Goal: Task Accomplishment & Management: Manage account settings

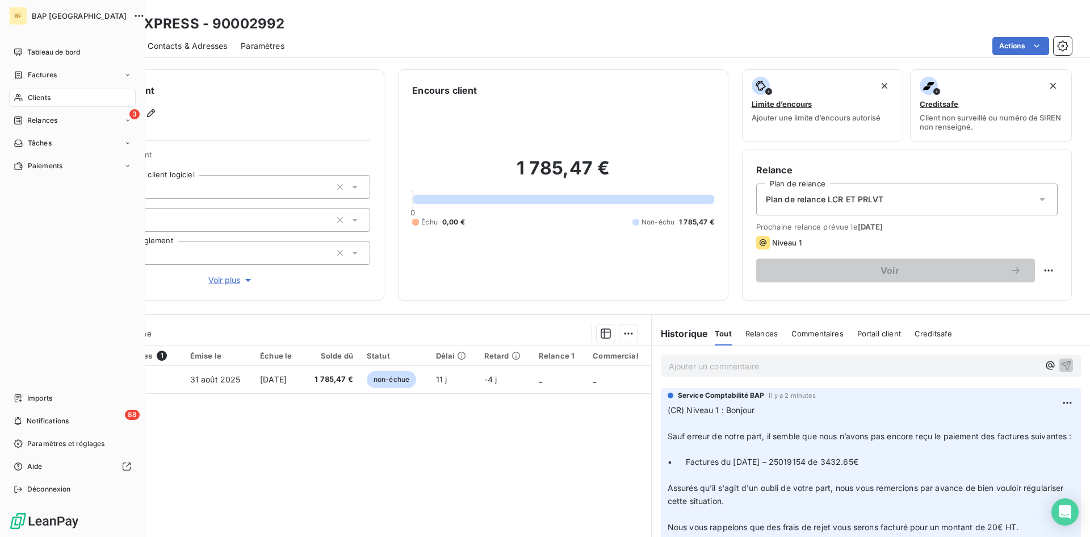
click at [34, 95] on span "Clients" at bounding box center [39, 98] width 23 height 10
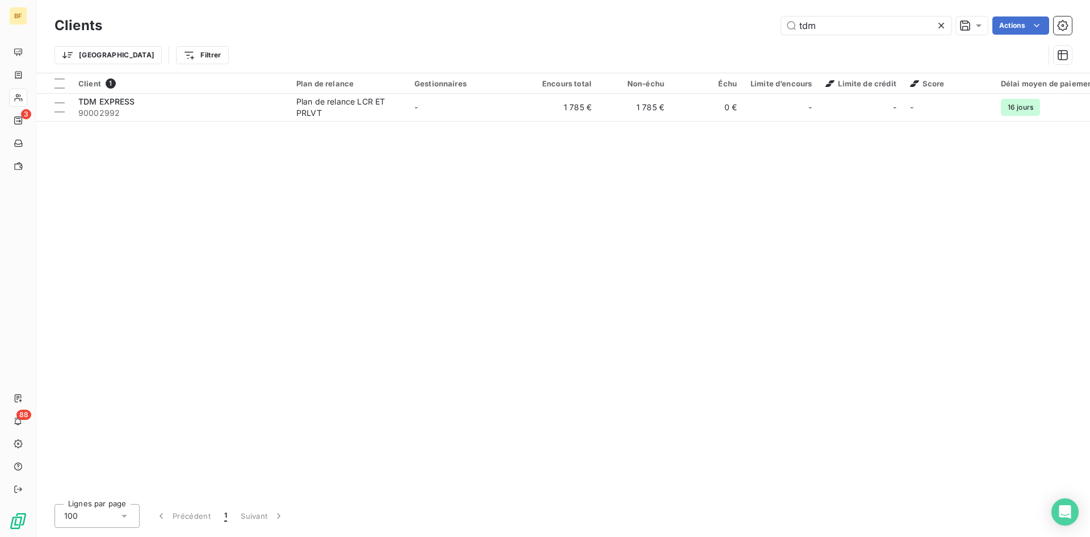
drag, startPoint x: 835, startPoint y: 23, endPoint x: 630, endPoint y: -23, distance: 210.5
click at [630, 0] on html "BF 3 88 Clients tdm Actions Trier Filtrer Client 1 Plan de relance Gestionnaire…" at bounding box center [545, 268] width 1090 height 537
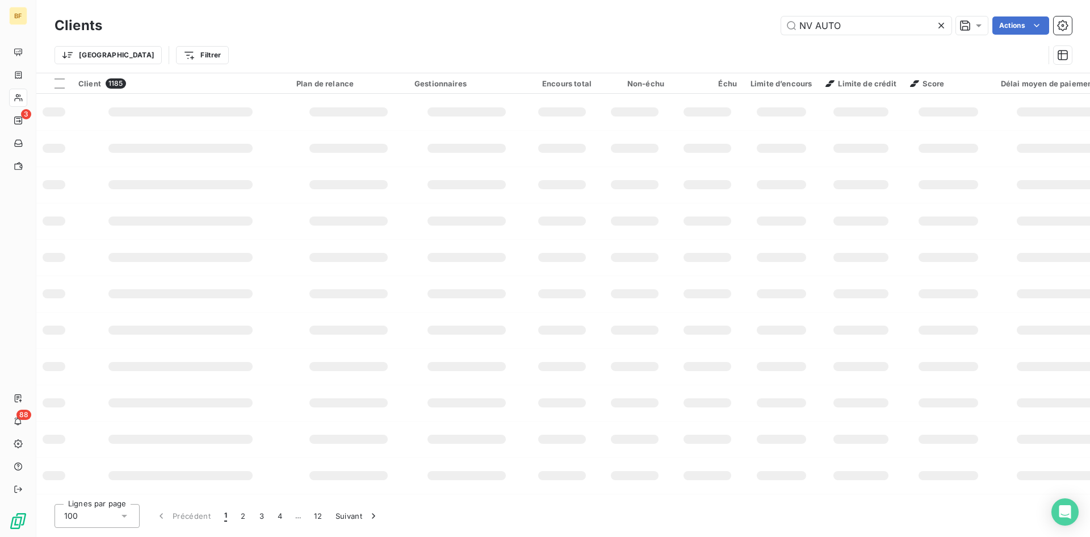
type input "NV AUTO"
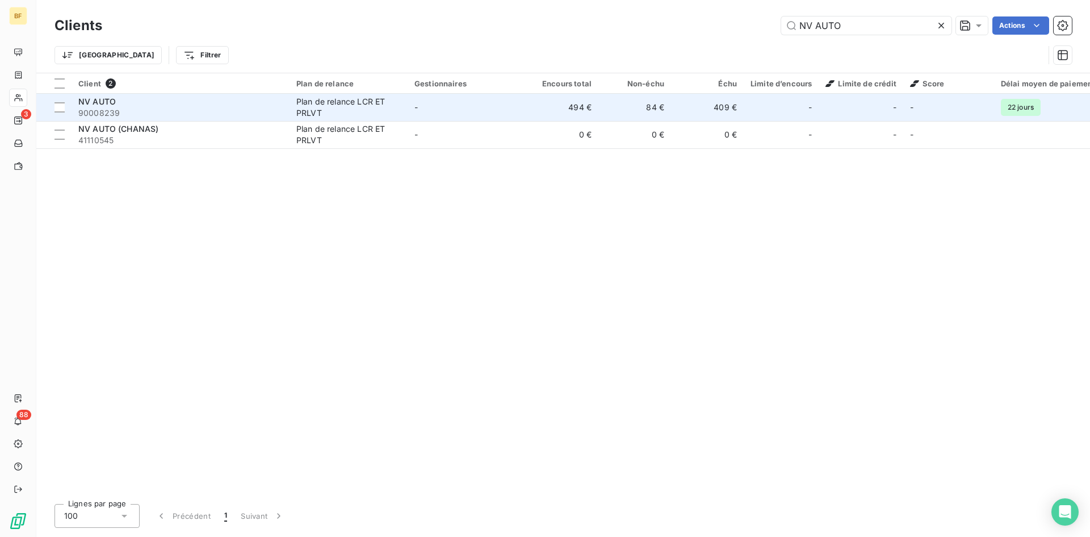
click at [184, 104] on div "NV AUTO" at bounding box center [180, 101] width 204 height 11
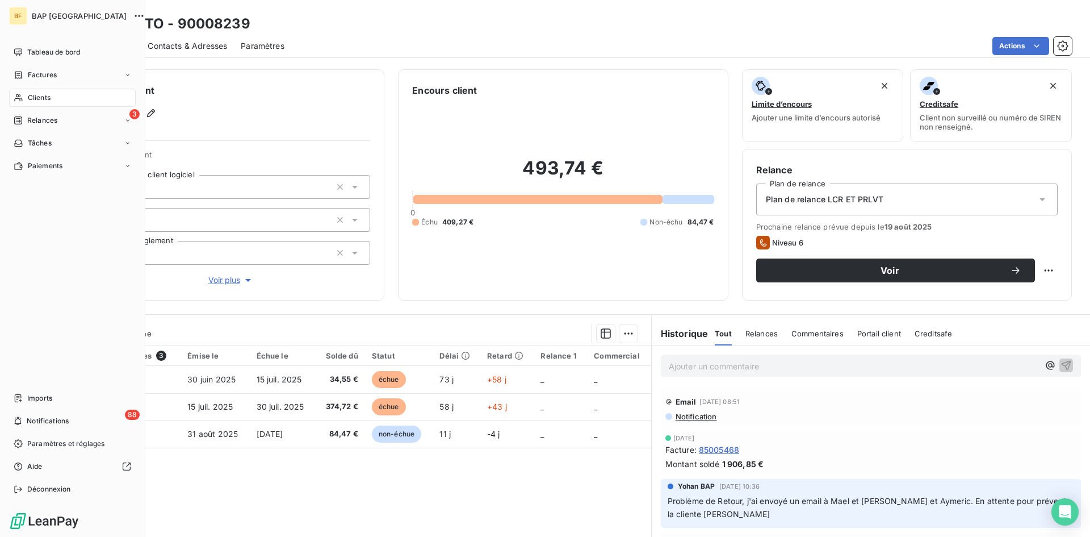
click at [33, 95] on span "Clients" at bounding box center [39, 98] width 23 height 10
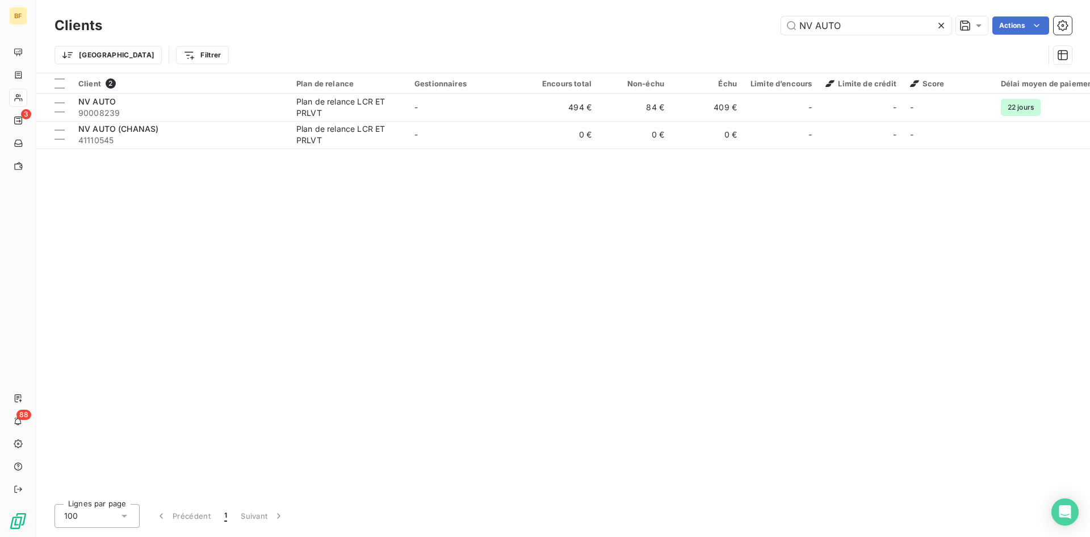
drag, startPoint x: 852, startPoint y: 28, endPoint x: 712, endPoint y: 22, distance: 139.8
click at [713, 25] on div "NV AUTO Actions" at bounding box center [594, 25] width 956 height 18
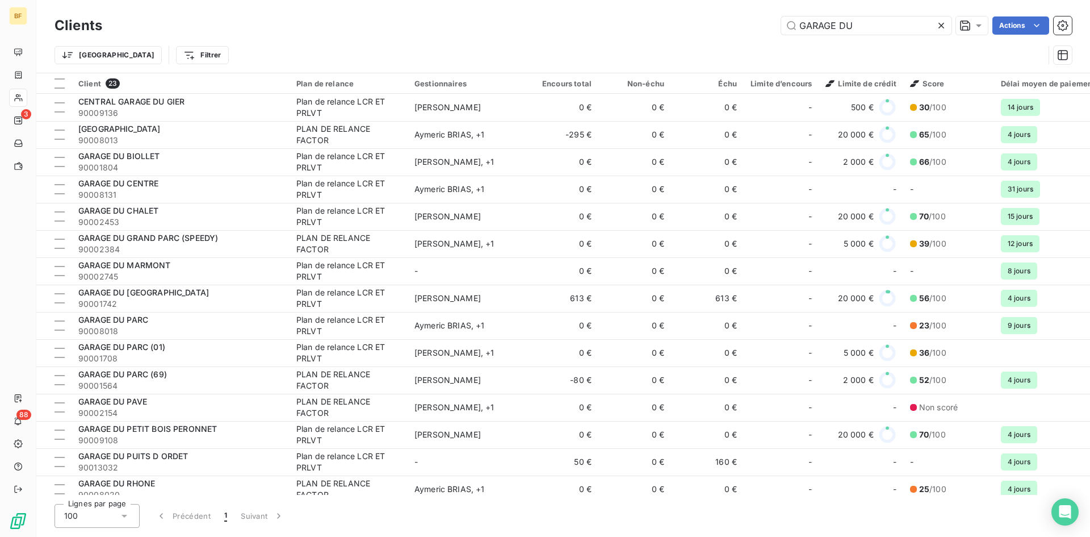
drag, startPoint x: 889, startPoint y: 35, endPoint x: 743, endPoint y: 5, distance: 148.9
click at [743, 5] on div "Clients GARAGE DU Actions Trier Filtrer" at bounding box center [563, 36] width 1054 height 73
click at [849, 29] on input "GARAGE DU" at bounding box center [866, 25] width 170 height 18
drag, startPoint x: 872, startPoint y: 24, endPoint x: 757, endPoint y: 32, distance: 115.5
click at [757, 32] on div "GARAGE DU Actions" at bounding box center [594, 25] width 956 height 18
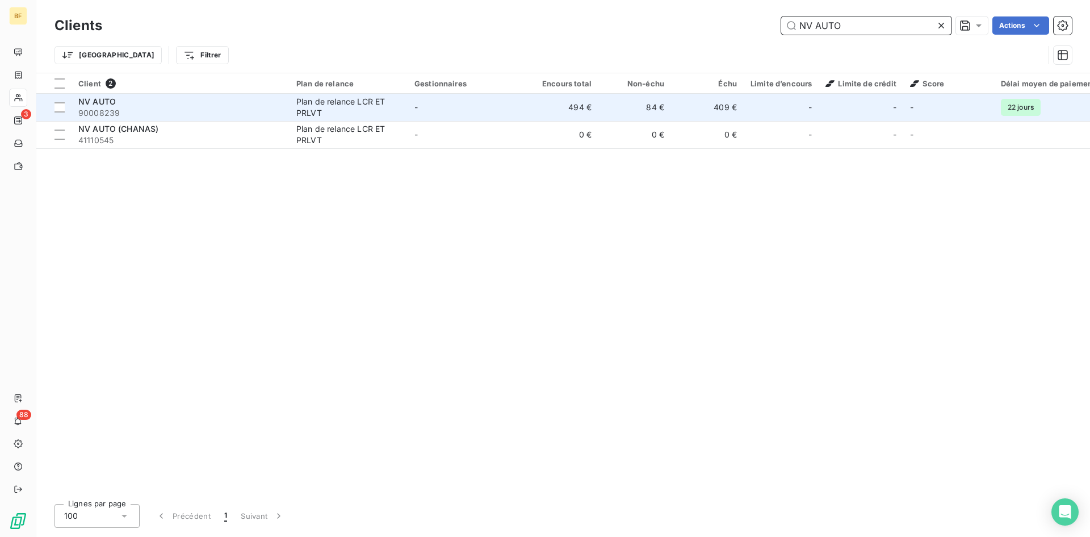
type input "NV AUTO"
click at [158, 106] on div "NV AUTO" at bounding box center [180, 101] width 204 height 11
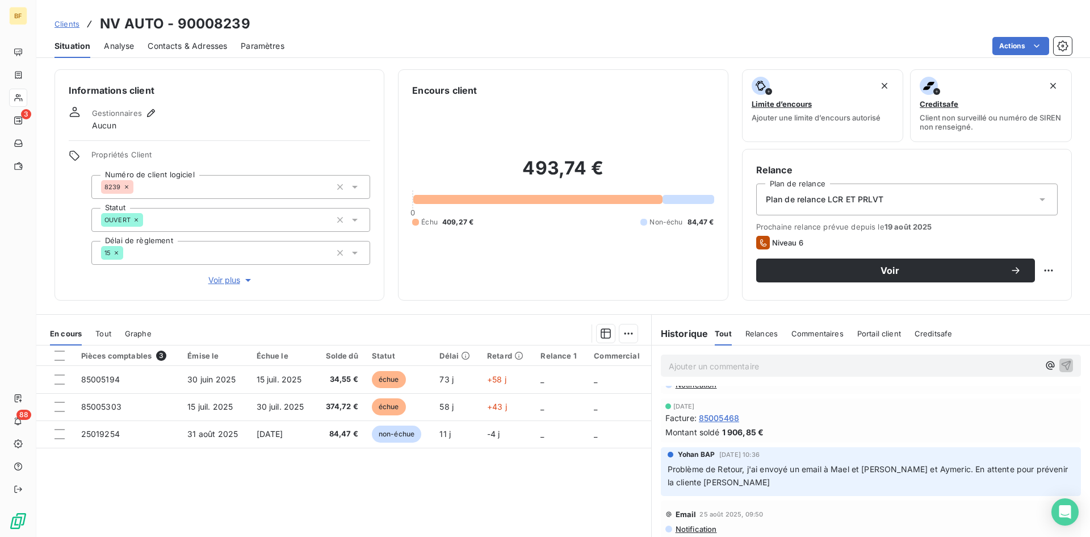
scroll to position [57, 0]
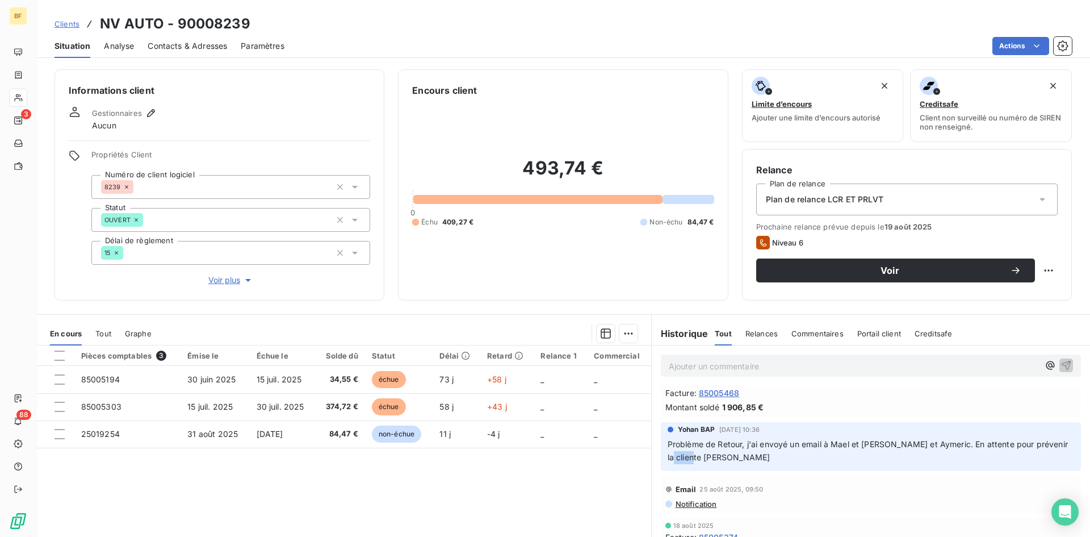
drag, startPoint x: 693, startPoint y: 464, endPoint x: 652, endPoint y: 468, distance: 41.6
click at [652, 468] on div "Yohan BAP [DATE] 10:36 Problème de Retour, j'ai envoyé un email à [PERSON_NAME]…" at bounding box center [871, 446] width 438 height 53
click at [1045, 273] on html "BF 3 88 Clients NV AUTO - 90008239 Situation Analyse Contacts & Adresses Paramè…" at bounding box center [545, 268] width 1090 height 537
click at [995, 271] on html "BF 3 88 Clients NV AUTO - 90008239 Situation Analyse Contacts & Adresses Paramè…" at bounding box center [545, 268] width 1090 height 537
click at [1053, 269] on div "Relance Plan de relance Plan de relance LCR ET PRLVT Prochaine relance prévue d…" at bounding box center [907, 225] width 330 height 152
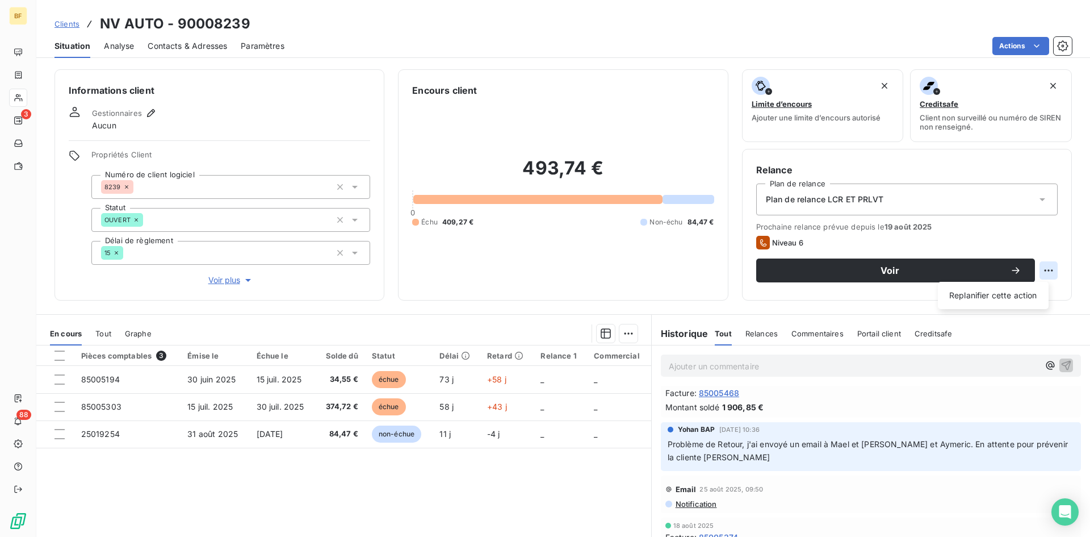
click at [1041, 269] on html "BF 3 88 Clients NV AUTO - 90008239 Situation Analyse Contacts & Adresses Paramè…" at bounding box center [545, 268] width 1090 height 537
click at [833, 275] on html "BF 3 88 Clients NV AUTO - 90008239 Situation Analyse Contacts & Adresses Paramè…" at bounding box center [545, 268] width 1090 height 537
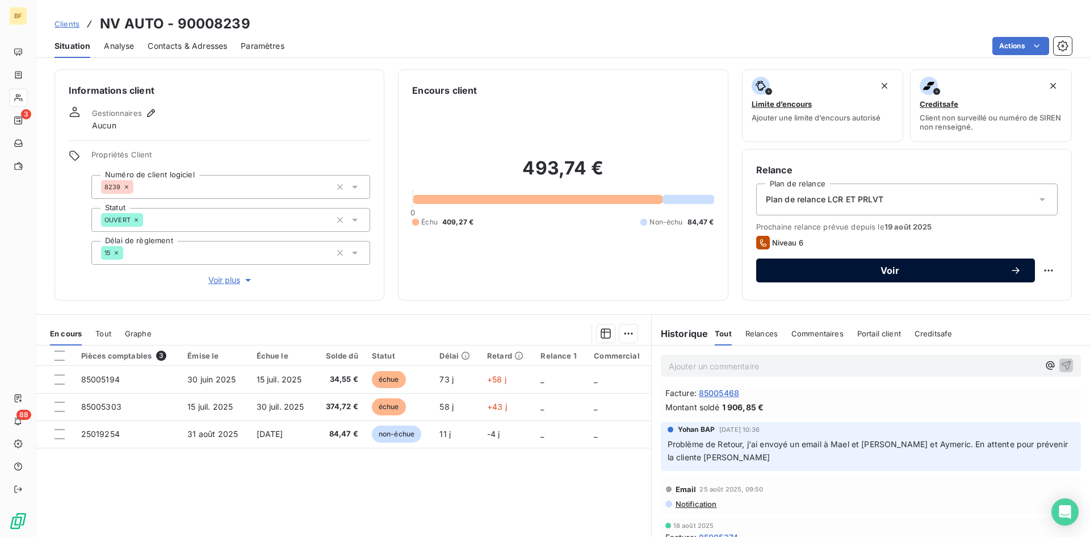
click at [784, 271] on span "Voir" at bounding box center [890, 270] width 240 height 9
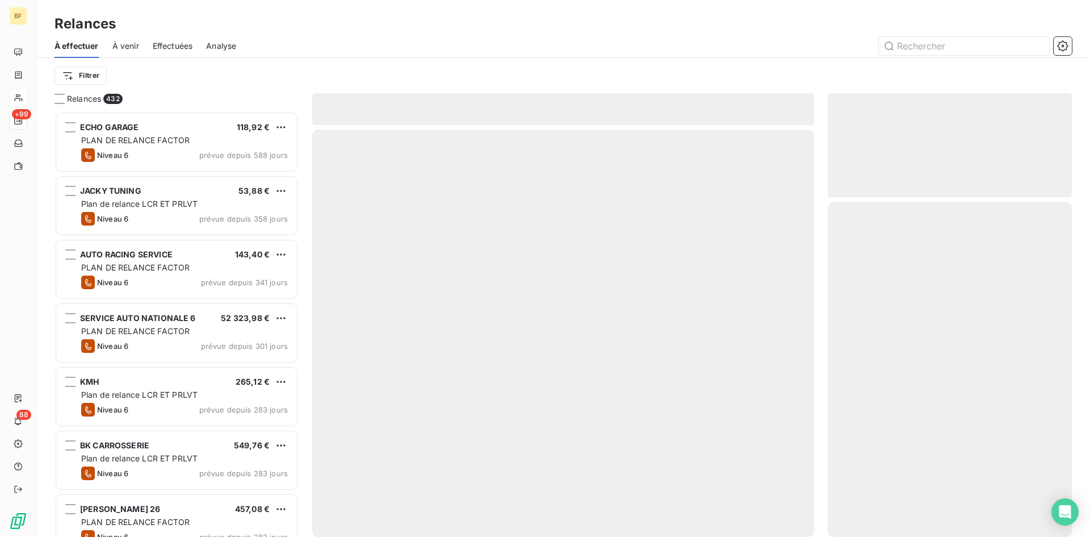
scroll to position [417, 236]
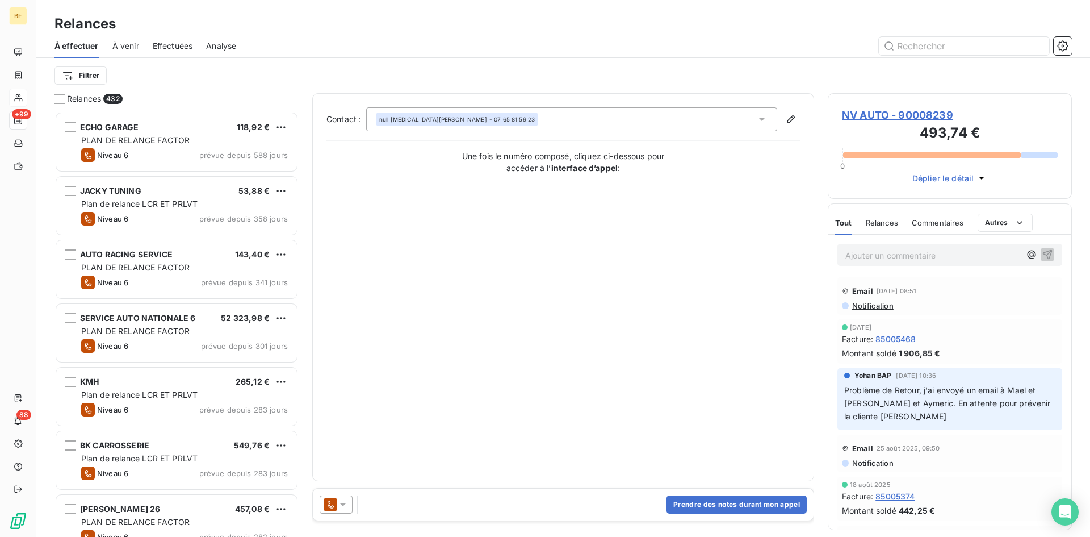
click at [344, 505] on icon at bounding box center [342, 504] width 11 height 11
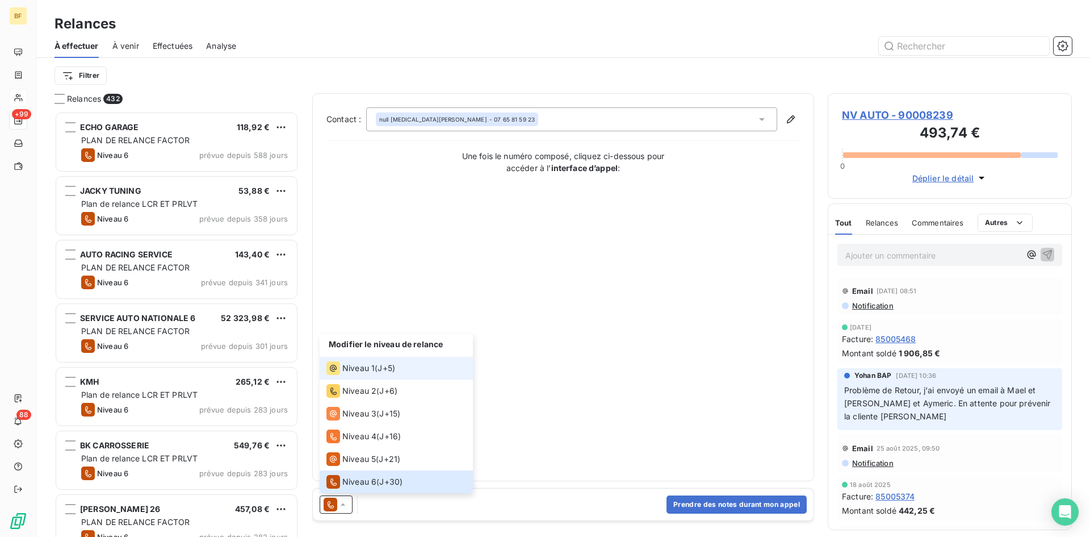
click at [374, 367] on div "Niveau 1 ( J+5 )" at bounding box center [360, 368] width 69 height 14
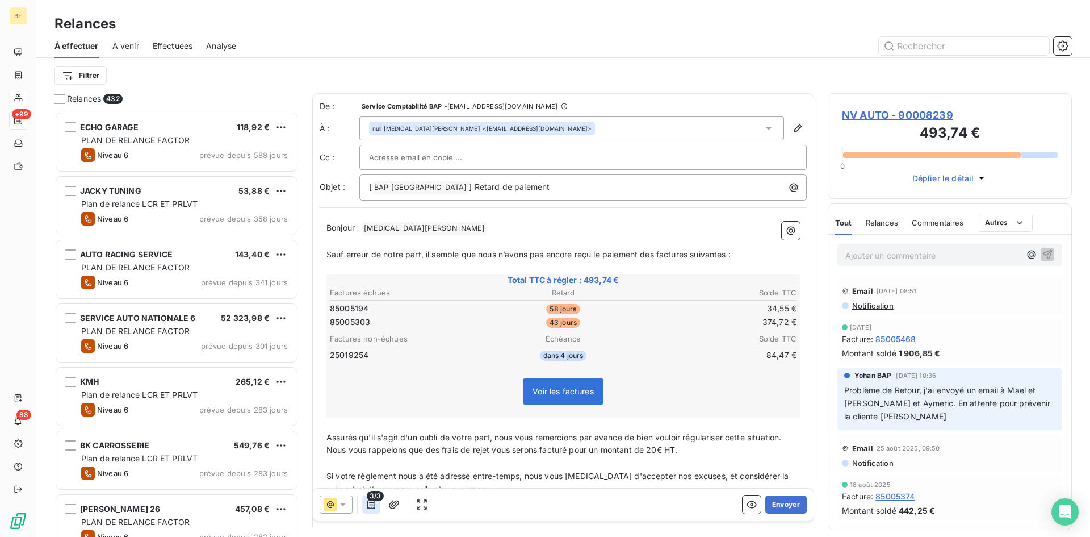
click at [372, 507] on icon "button" at bounding box center [371, 504] width 11 height 11
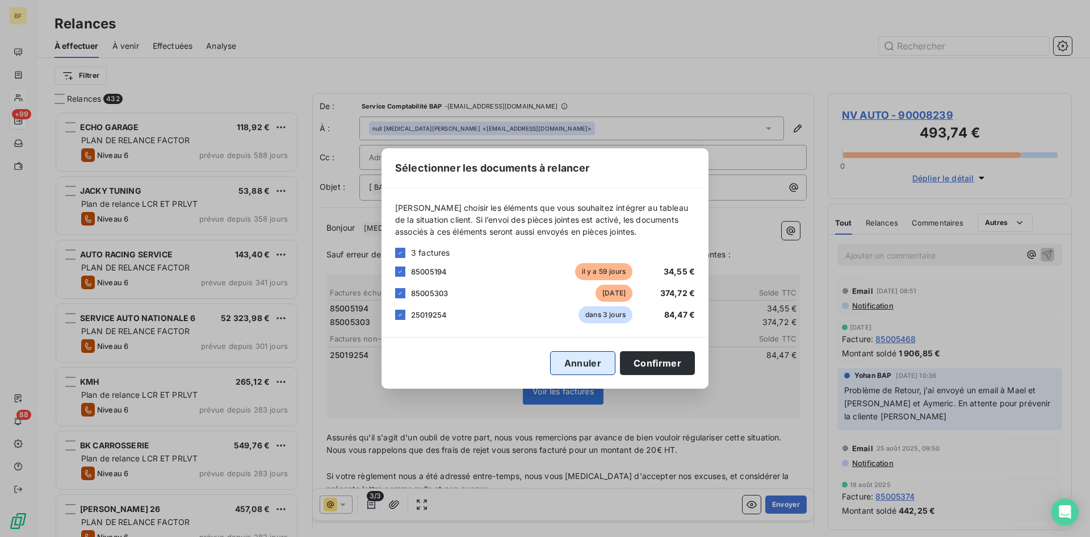
click at [601, 359] on button "Annuler" at bounding box center [582, 363] width 65 height 24
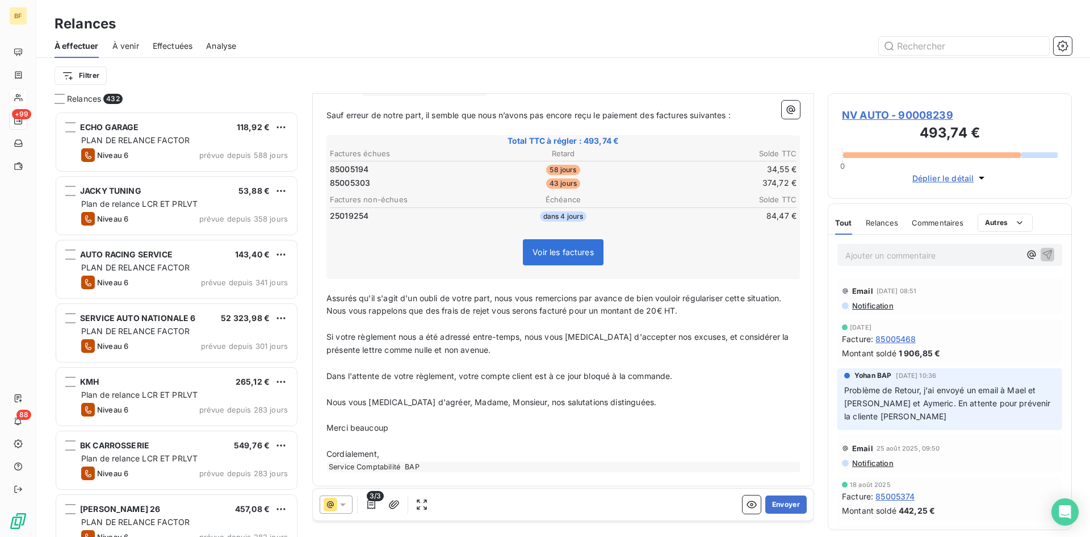
scroll to position [145, 0]
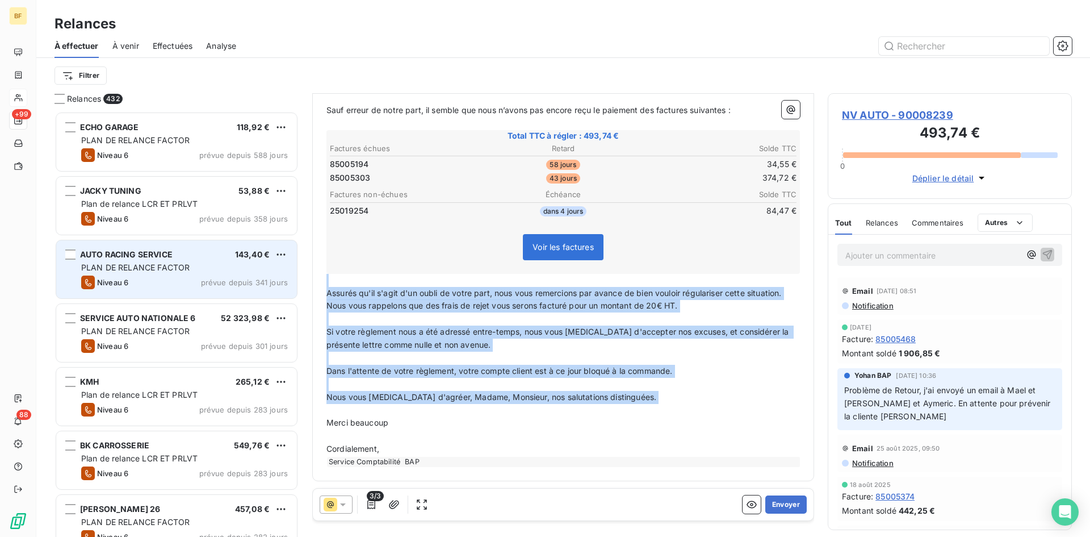
drag, startPoint x: 619, startPoint y: 408, endPoint x: 290, endPoint y: 282, distance: 352.3
click at [290, 282] on div "Relances 432 ECHO GARAGE 118,92 € PLAN DE RELANCE FACTOR Niveau 6 prévue depuis…" at bounding box center [563, 314] width 1054 height 443
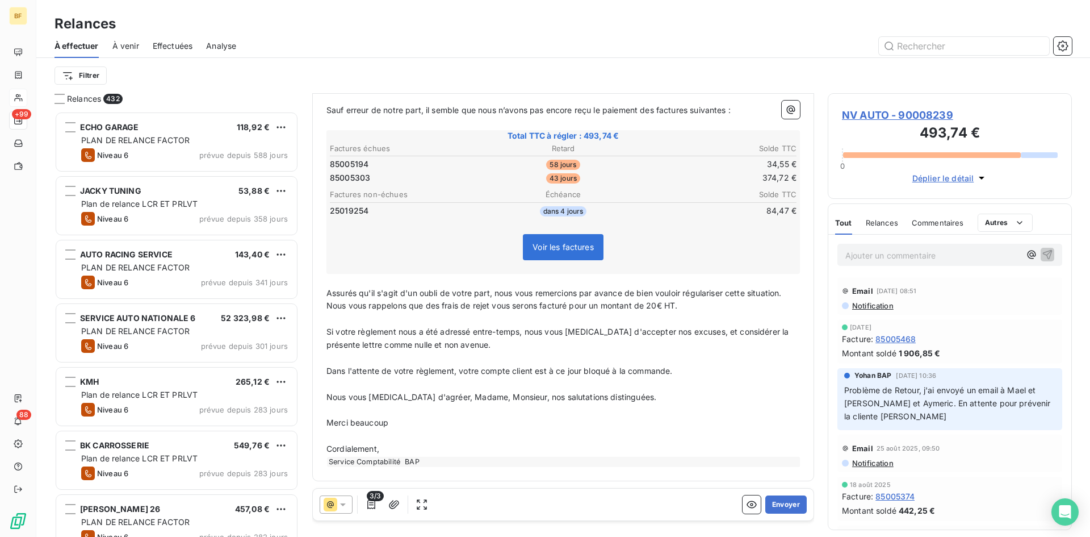
click at [397, 434] on p "﻿" at bounding box center [563, 435] width 474 height 13
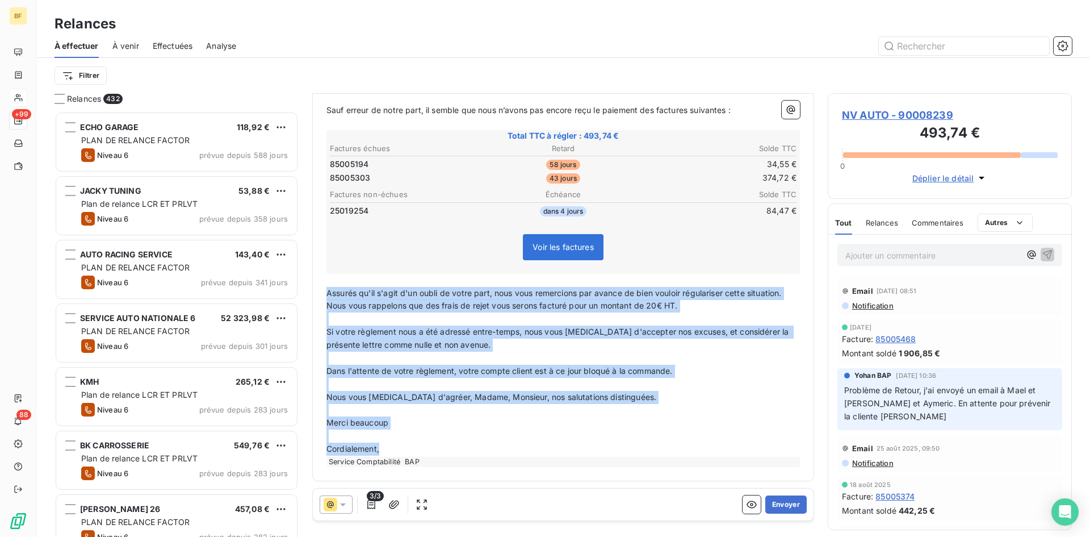
drag, startPoint x: 381, startPoint y: 452, endPoint x: 317, endPoint y: 292, distance: 172.0
click at [317, 292] on div "De : Service Comptabilité BAP - [EMAIL_ADDRESS][DOMAIN_NAME] À : null [MEDICAL_…" at bounding box center [563, 215] width 502 height 532
copy div "Assurés qu'il s'agit d'un oubli de votre part, nous vous remercions par avance …"
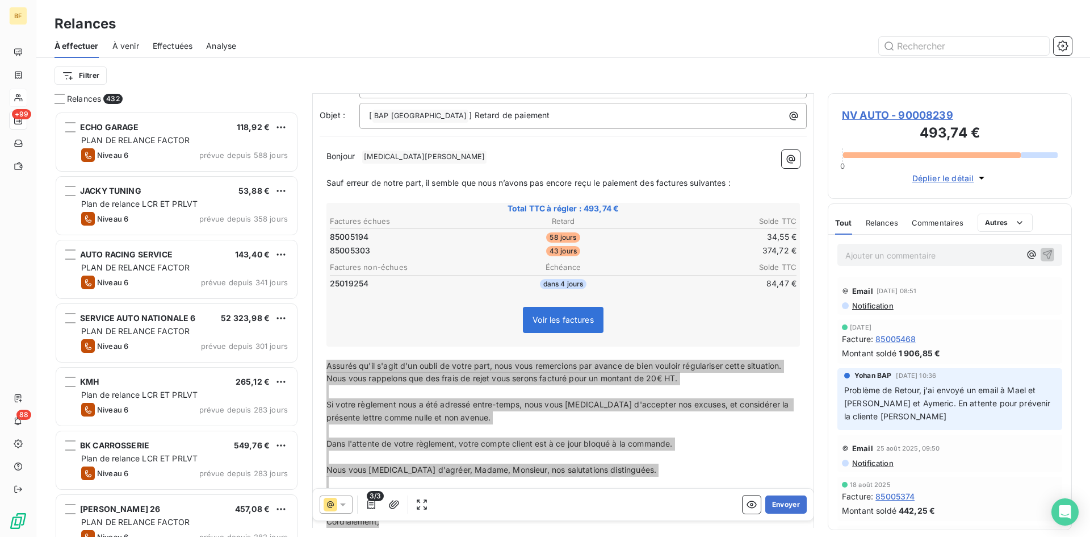
scroll to position [0, 0]
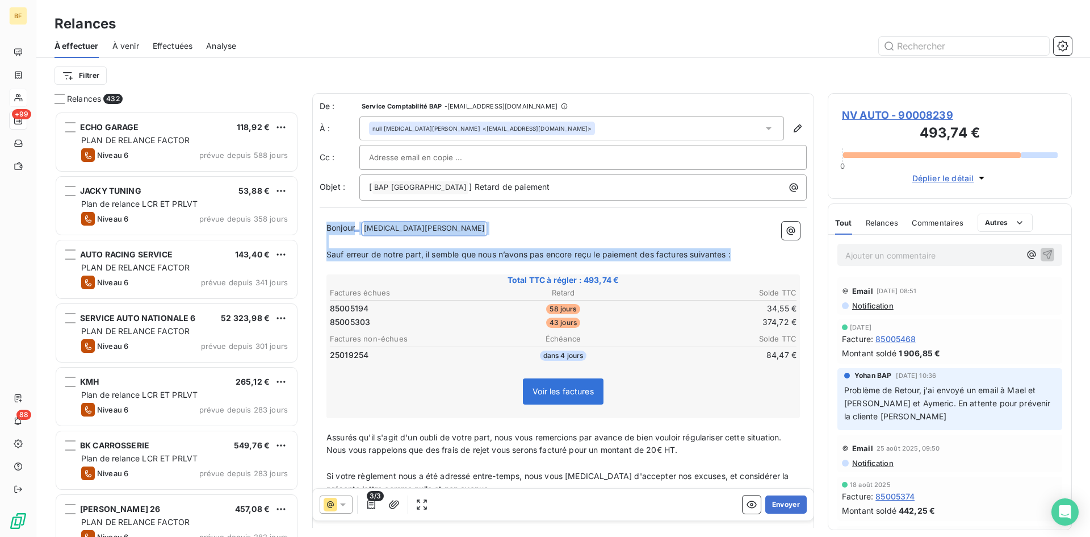
drag, startPoint x: 743, startPoint y: 258, endPoint x: 313, endPoint y: 221, distance: 431.4
click at [313, 221] on div "De : Service Comptabilité BAP - [EMAIL_ADDRESS][DOMAIN_NAME] À : null [MEDICAL_…" at bounding box center [563, 359] width 502 height 532
copy div "Bonjour ﻿ [MEDICAL_DATA][PERSON_NAME] ﻿ ﻿ ﻿ Sauf erreur de notre part, il sembl…"
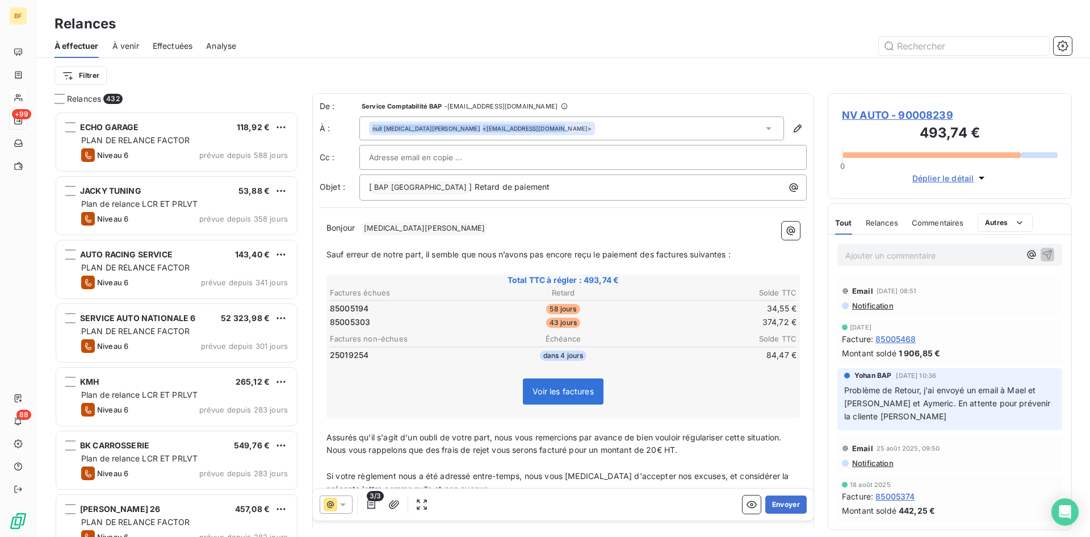
drag, startPoint x: 490, startPoint y: 128, endPoint x: 344, endPoint y: 126, distance: 145.9
click at [344, 126] on div "À : null [MEDICAL_DATA][PERSON_NAME] <[EMAIL_ADDRESS][DOMAIN_NAME]>" at bounding box center [563, 128] width 487 height 24
copy div "À : null [MEDICAL_DATA][PERSON_NAME] <[EMAIL_ADDRESS][DOMAIN_NAME]>"
click at [929, 110] on span "NV AUTO - 90008239" at bounding box center [950, 114] width 216 height 15
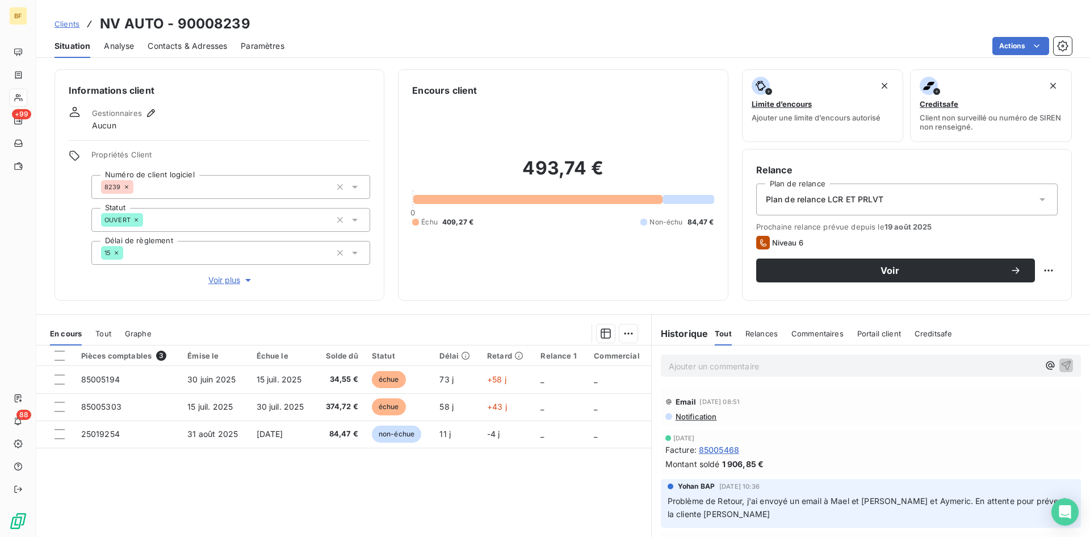
click at [714, 361] on p "Ajouter un commentaire ﻿" at bounding box center [854, 366] width 370 height 14
click at [669, 360] on span "NIVEAU 1:" at bounding box center [688, 365] width 39 height 10
click at [757, 362] on p "(CR) NIVEAU 1:" at bounding box center [854, 365] width 370 height 13
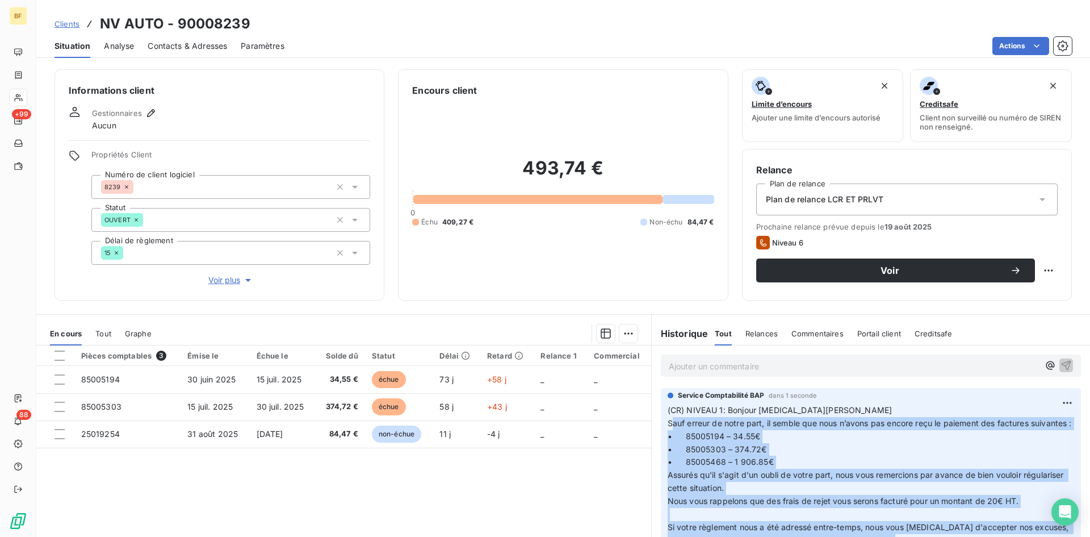
drag, startPoint x: 714, startPoint y: 493, endPoint x: 668, endPoint y: 428, distance: 80.2
click at [668, 428] on p "(CR) NIVEAU 1: Bonjour [MEDICAL_DATA][PERSON_NAME] Sauf erreur de notre part, i…" at bounding box center [871, 534] width 407 height 260
click at [804, 468] on p "(CR) NIVEAU 1: Bonjour [MEDICAL_DATA][PERSON_NAME] Sauf erreur de notre part, i…" at bounding box center [871, 534] width 407 height 260
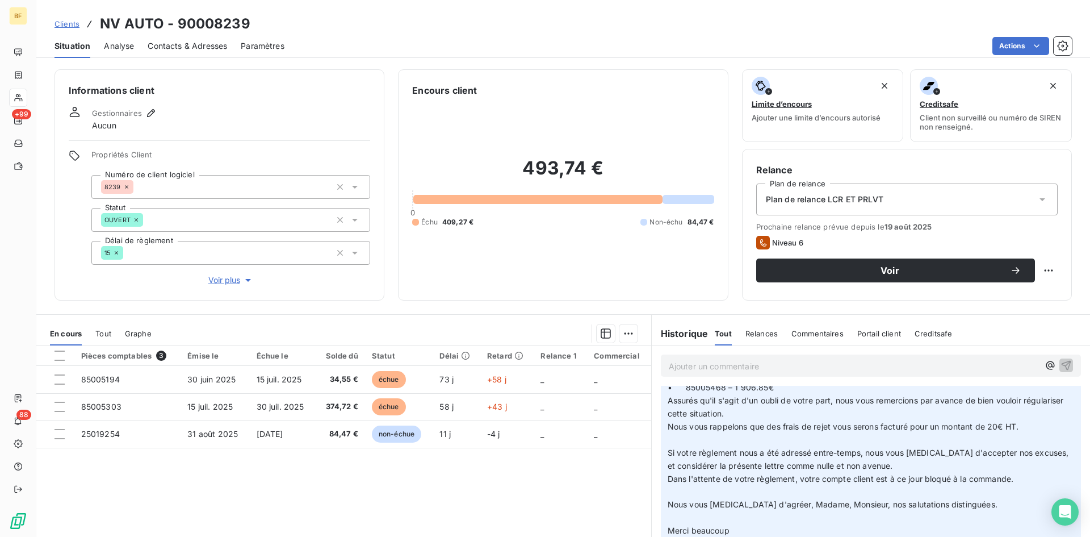
scroll to position [57, 0]
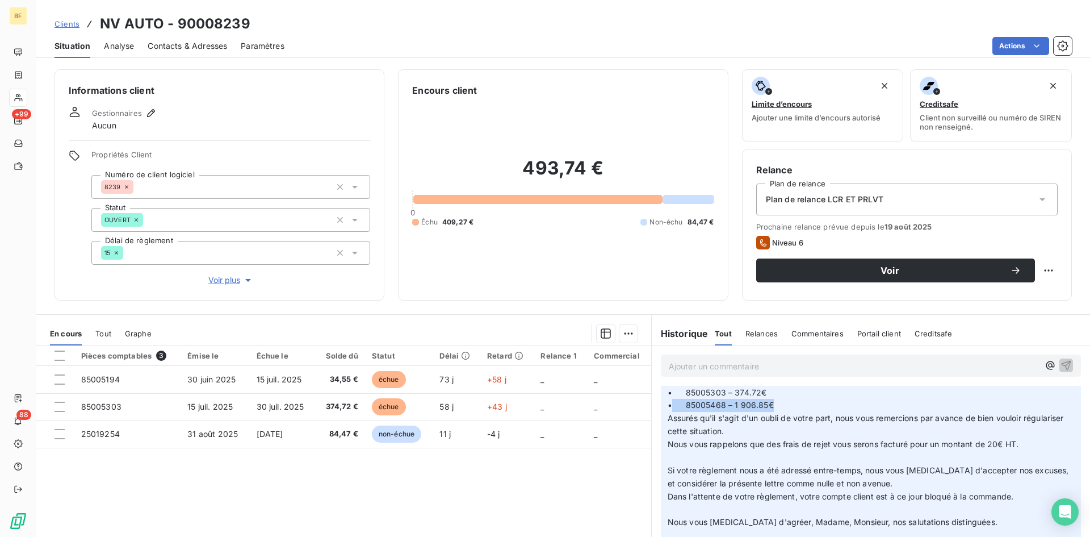
drag, startPoint x: 672, startPoint y: 419, endPoint x: 789, endPoint y: 420, distance: 117.0
click at [789, 420] on p "(CR) NIVEAU 1: Bonjour [MEDICAL_DATA][PERSON_NAME] Sauf erreur de notre part, i…" at bounding box center [871, 477] width 407 height 260
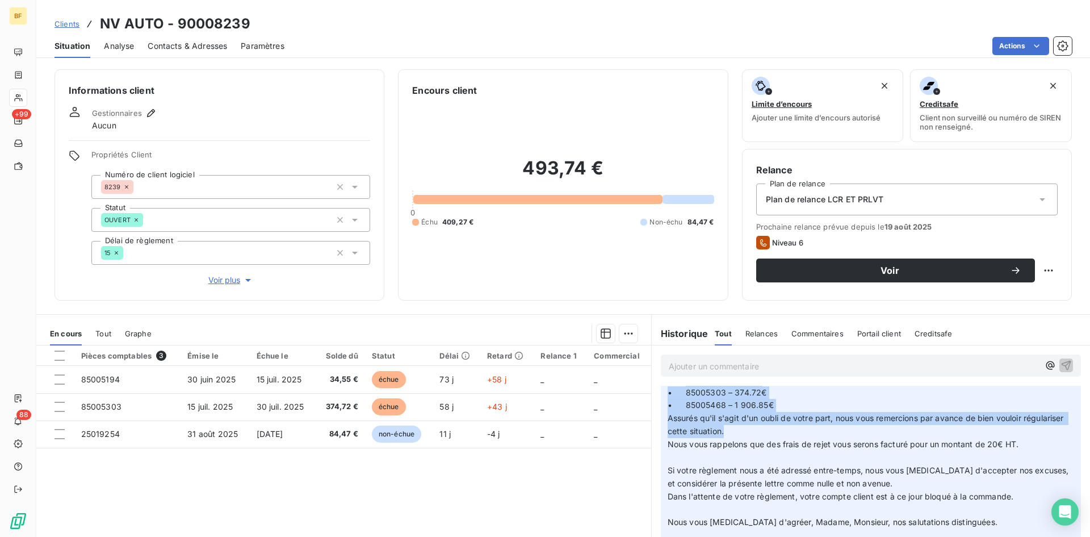
drag, startPoint x: 682, startPoint y: 392, endPoint x: 811, endPoint y: 445, distance: 139.5
click at [811, 445] on p "(CR) NIVEAU 1: Bonjour [MEDICAL_DATA][PERSON_NAME] Sauf erreur de notre part, i…" at bounding box center [871, 477] width 407 height 260
click at [780, 422] on p "(CR) NIVEAU 1: Bonjour [MEDICAL_DATA][PERSON_NAME] Sauf erreur de notre part, i…" at bounding box center [871, 477] width 407 height 260
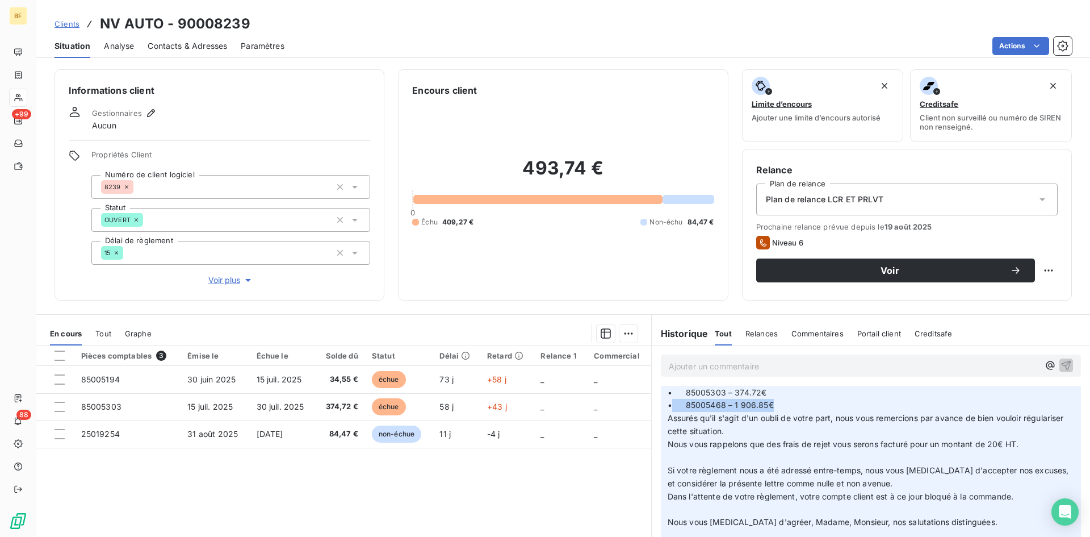
drag, startPoint x: 776, startPoint y: 420, endPoint x: 674, endPoint y: 420, distance: 102.2
click at [674, 420] on p "(CR) NIVEAU 1: Bonjour [MEDICAL_DATA][PERSON_NAME] Sauf erreur de notre part, i…" at bounding box center [871, 477] width 407 height 260
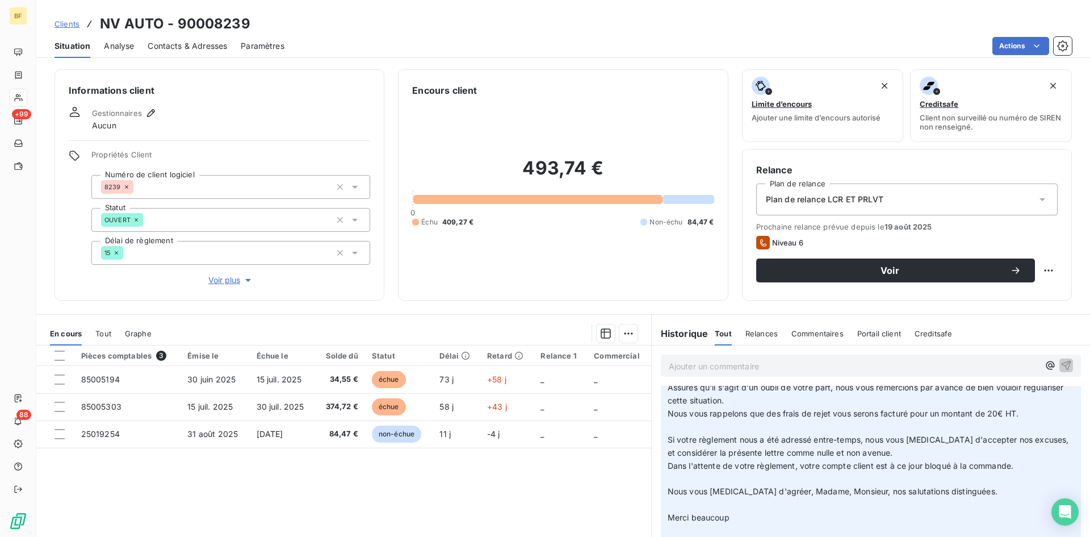
scroll to position [0, 0]
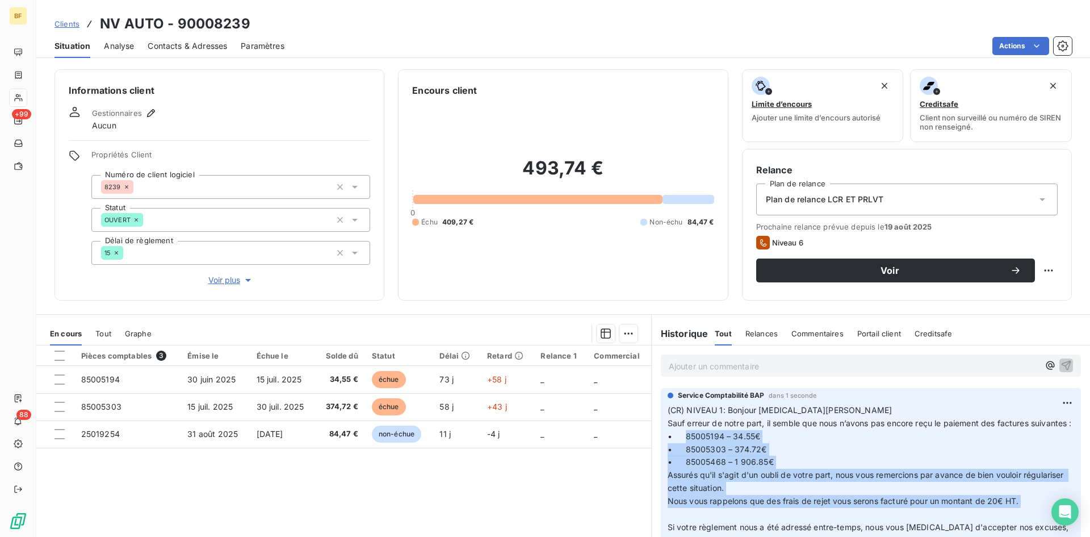
drag, startPoint x: 675, startPoint y: 449, endPoint x: 804, endPoint y: 530, distance: 152.3
click at [804, 530] on p "(CR) NIVEAU 1: Bonjour [MEDICAL_DATA][PERSON_NAME] Sauf erreur de notre part, i…" at bounding box center [871, 534] width 407 height 260
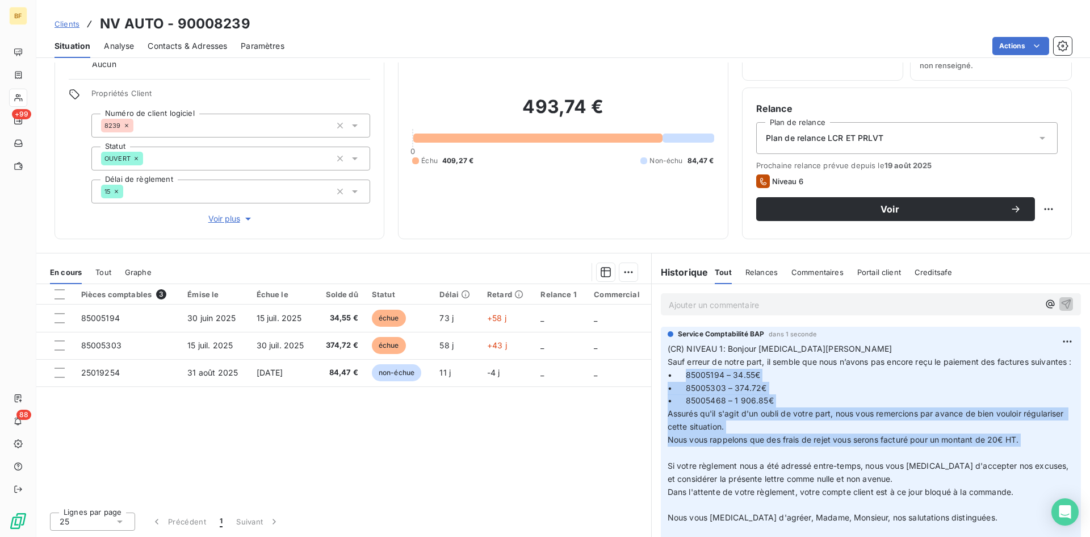
click at [776, 414] on p "(CR) NIVEAU 1: Bonjour [MEDICAL_DATA][PERSON_NAME] Sauf erreur de notre part, i…" at bounding box center [871, 472] width 407 height 260
drag, startPoint x: 682, startPoint y: 388, endPoint x: 781, endPoint y: 455, distance: 119.8
click at [781, 455] on p "(CR) NIVEAU 1: Bonjour [MEDICAL_DATA][PERSON_NAME] Sauf erreur de notre part, i…" at bounding box center [871, 472] width 407 height 260
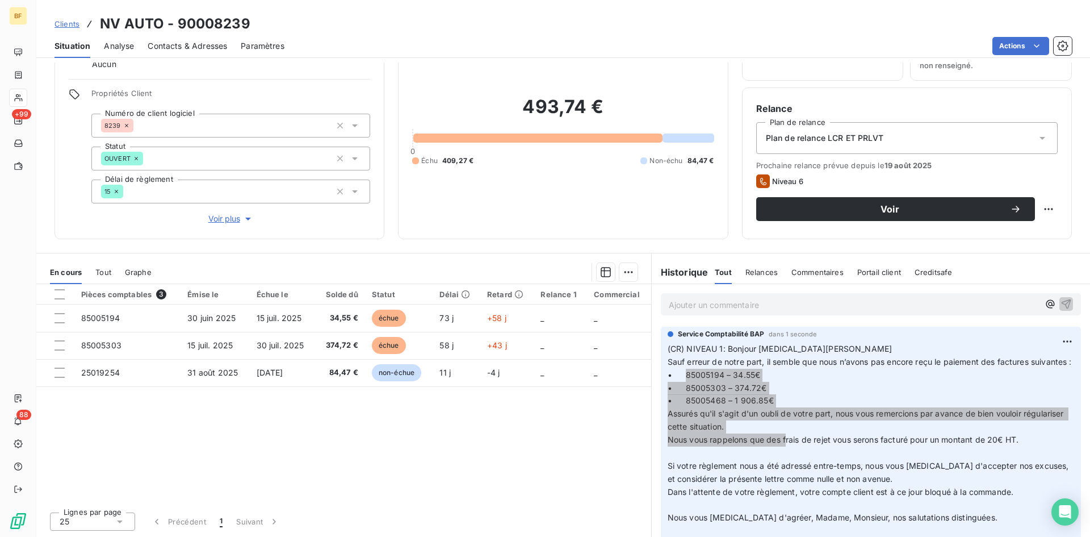
scroll to position [57, 0]
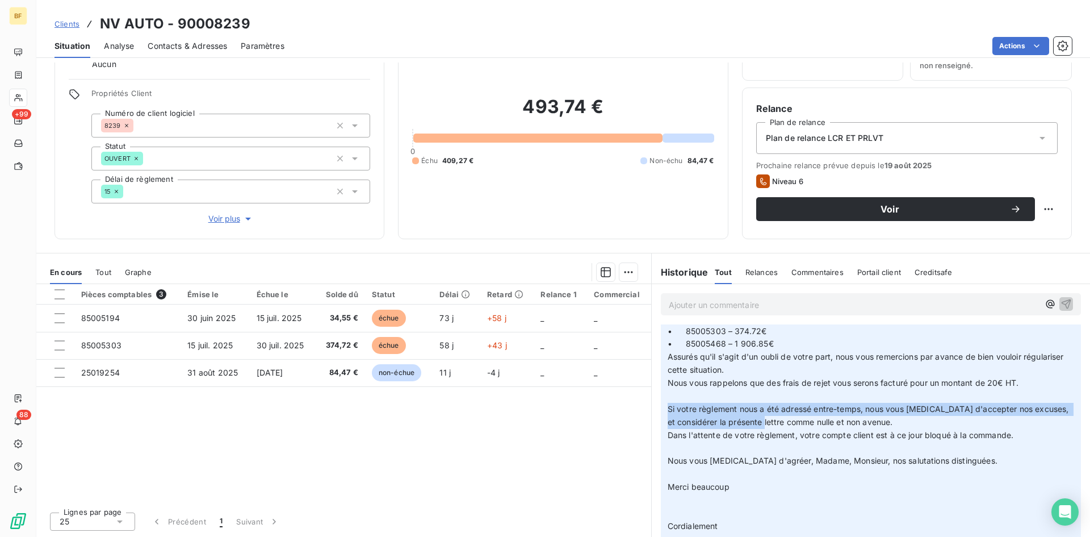
drag, startPoint x: 663, startPoint y: 419, endPoint x: 778, endPoint y: 429, distance: 115.7
click at [778, 429] on p "(CR) NIVEAU 1: Bonjour [MEDICAL_DATA][PERSON_NAME] Sauf erreur de notre part, i…" at bounding box center [871, 416] width 407 height 260
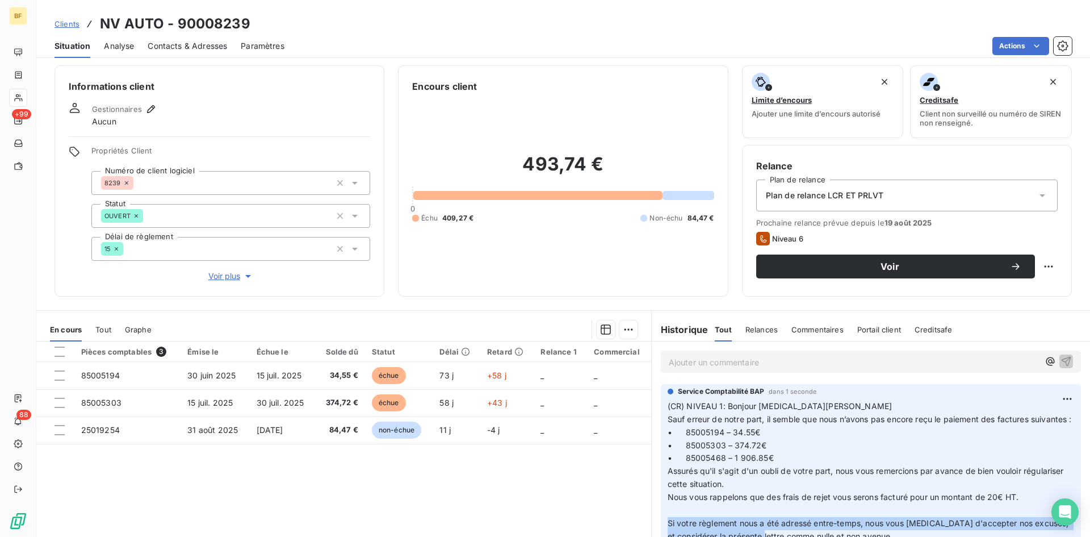
scroll to position [0, 0]
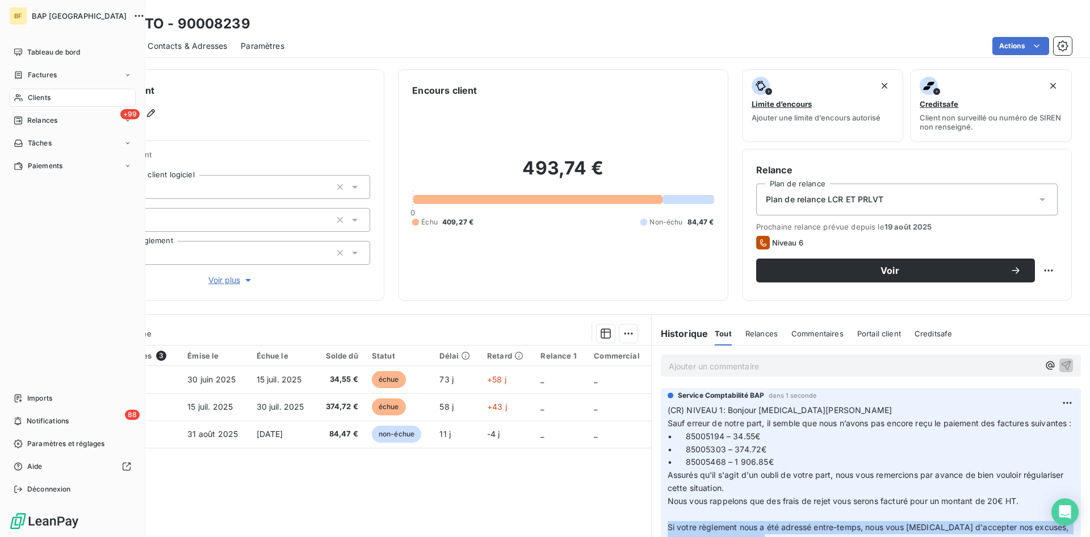
click at [40, 96] on span "Clients" at bounding box center [39, 98] width 23 height 10
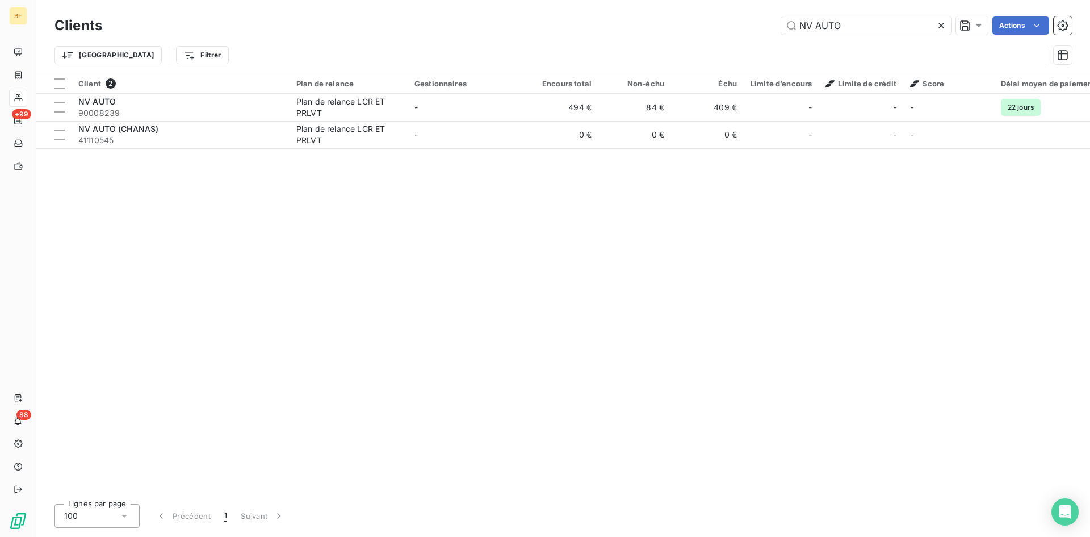
drag, startPoint x: 880, startPoint y: 22, endPoint x: 640, endPoint y: 23, distance: 239.0
click at [640, 23] on div "NV AUTO Actions" at bounding box center [594, 25] width 956 height 18
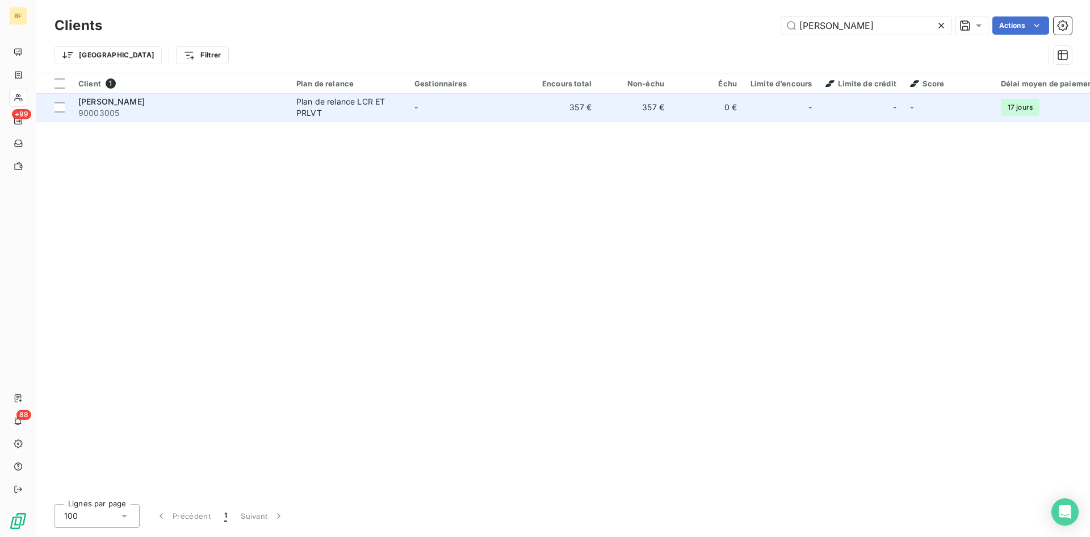
type input "[PERSON_NAME]"
click at [174, 118] on span "90003005" at bounding box center [180, 112] width 204 height 11
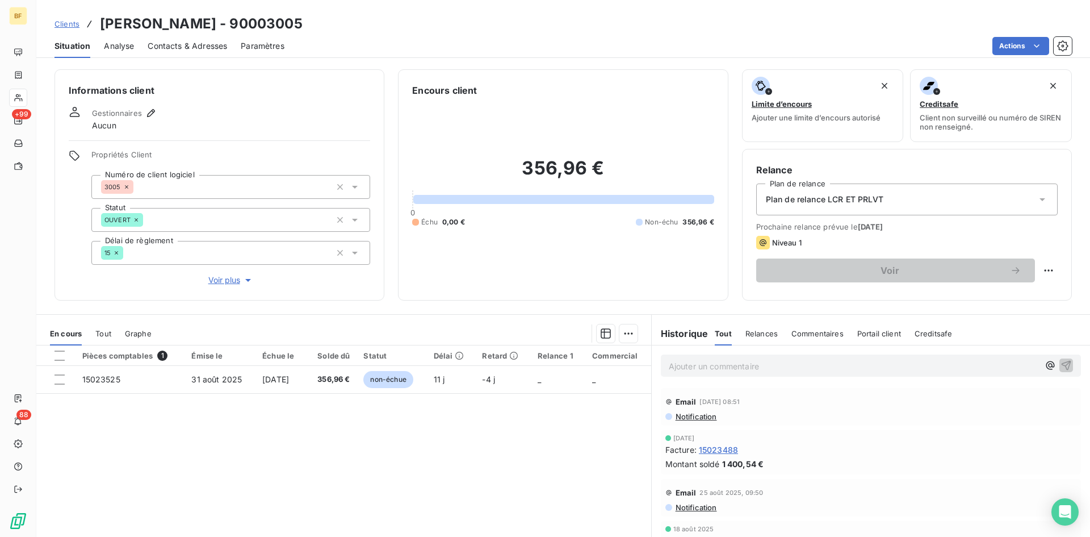
click at [747, 371] on p "Ajouter un commentaire ﻿" at bounding box center [854, 366] width 370 height 14
click at [972, 372] on p "Ajouter un commentaire ﻿" at bounding box center [854, 366] width 370 height 14
click at [953, 368] on p "Appel avec le client le [DATE] concernant l'impayé de la facture" at bounding box center [854, 365] width 370 height 13
click at [948, 369] on p "Appel avec le client le [DATE] concernant l'impayé de la facture" at bounding box center [854, 365] width 370 height 13
click at [945, 370] on p "Appel avec le client le [DATE] concernant l'impayé de la facture" at bounding box center [854, 365] width 370 height 13
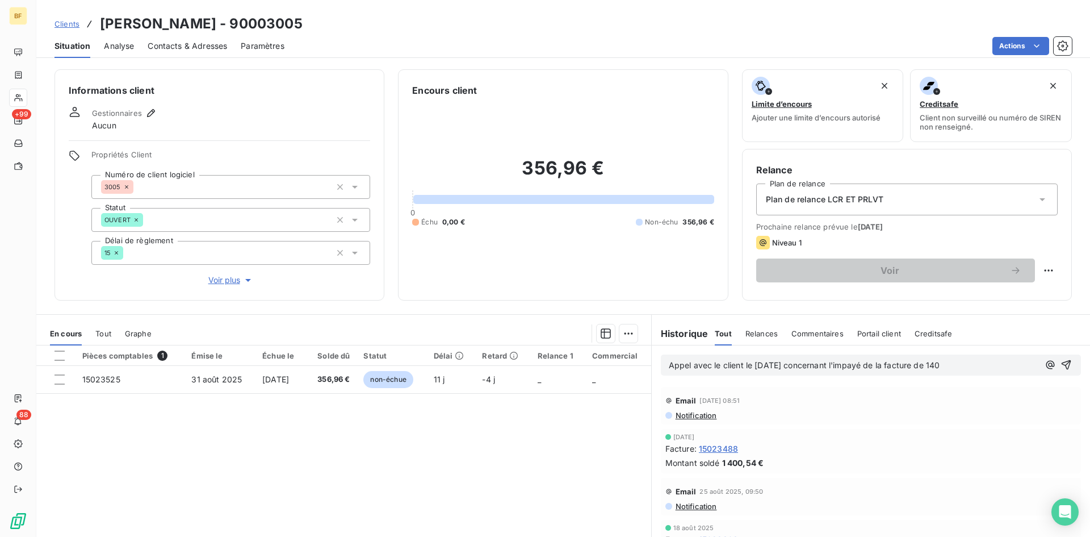
click at [961, 367] on p "Appel avec le client le [DATE] concernant l'impayé de la facture de 140" at bounding box center [854, 365] width 370 height 13
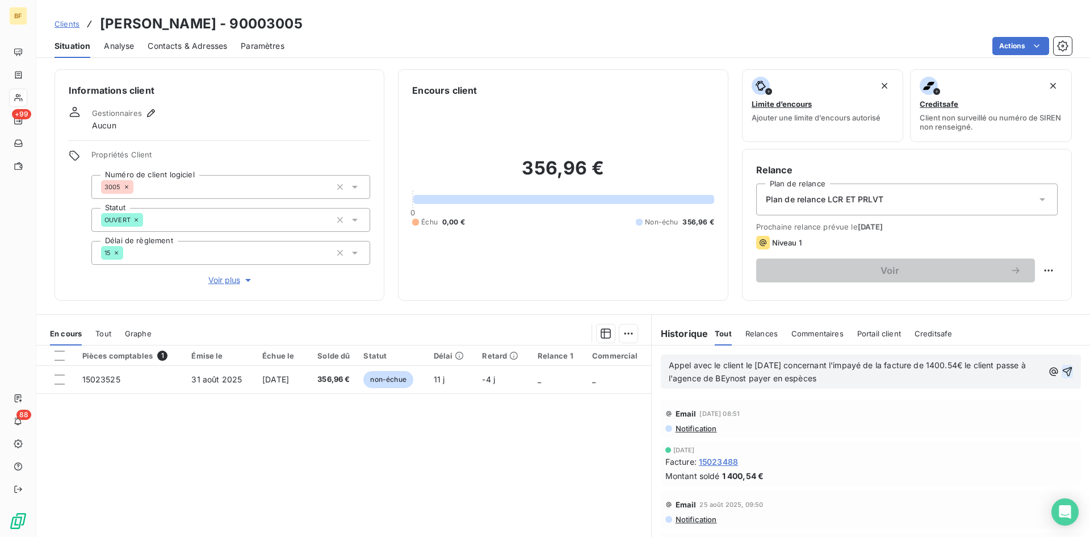
click at [1062, 372] on icon "button" at bounding box center [1067, 371] width 11 height 11
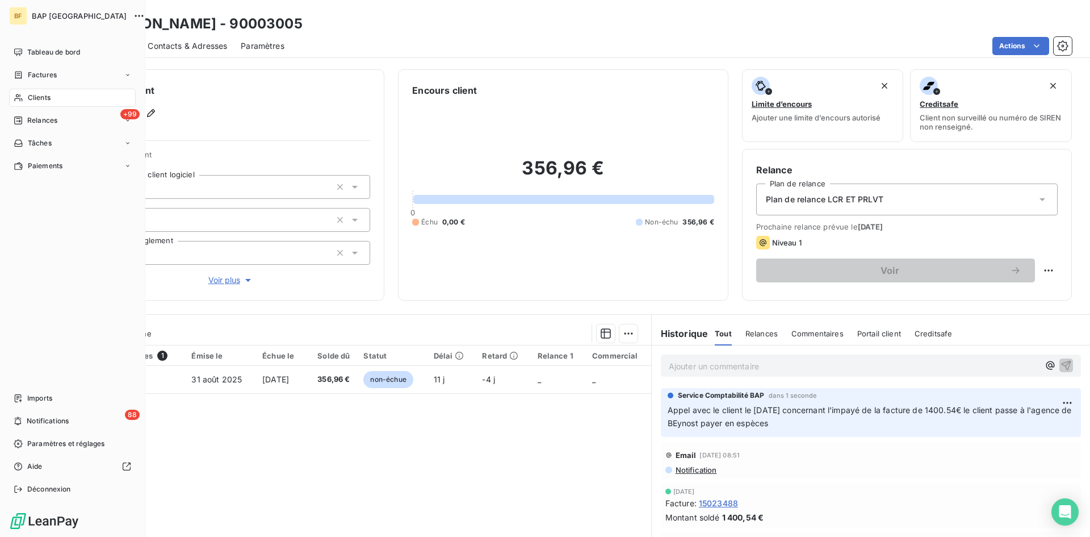
click at [39, 95] on span "Clients" at bounding box center [39, 98] width 23 height 10
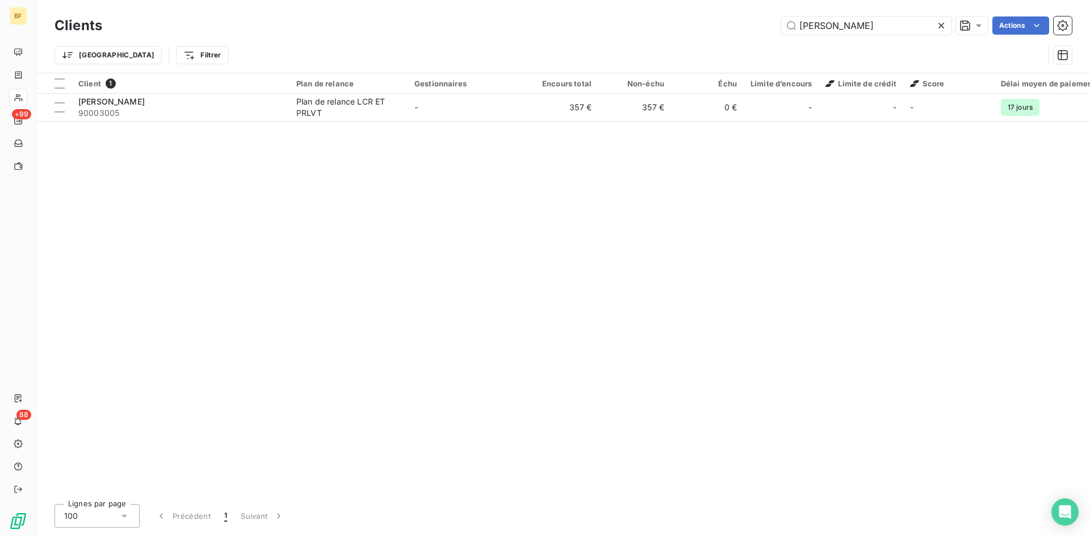
drag, startPoint x: 835, startPoint y: 31, endPoint x: 759, endPoint y: 30, distance: 75.5
click at [759, 31] on div "[PERSON_NAME] Actions" at bounding box center [594, 25] width 956 height 18
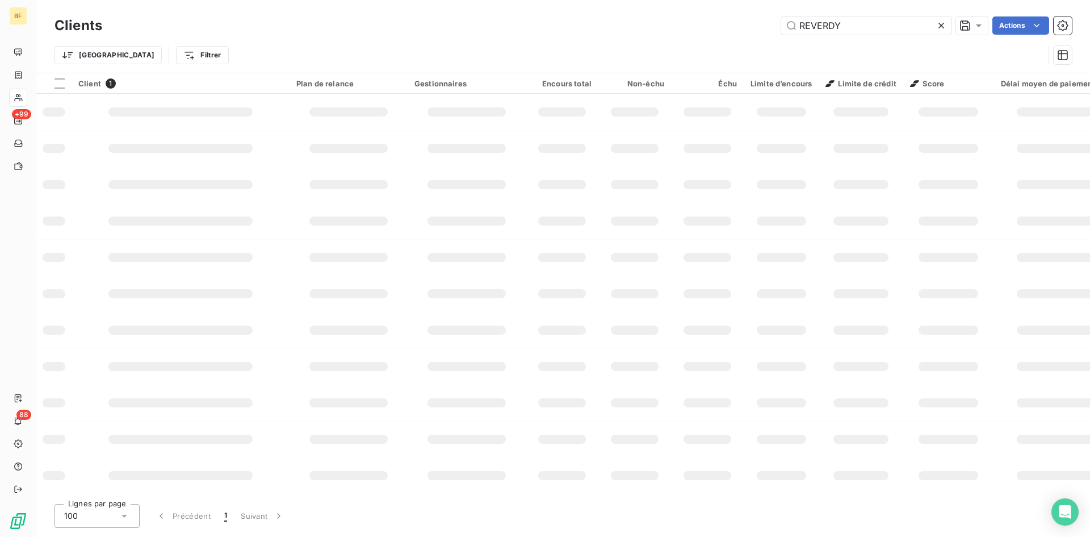
type input "REVERDY"
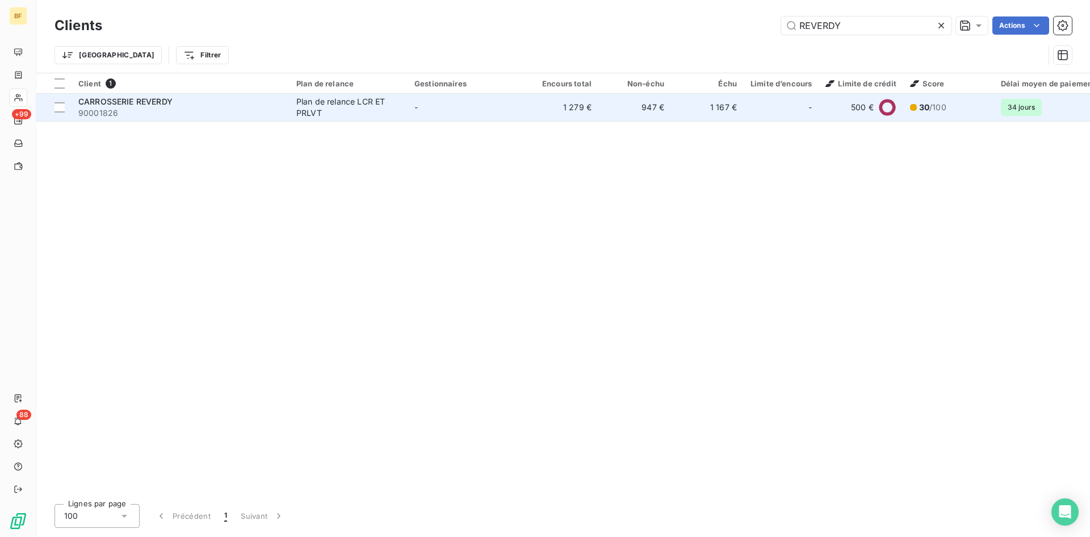
click at [133, 104] on span "CARROSSERIE REVERDY" at bounding box center [125, 102] width 94 height 10
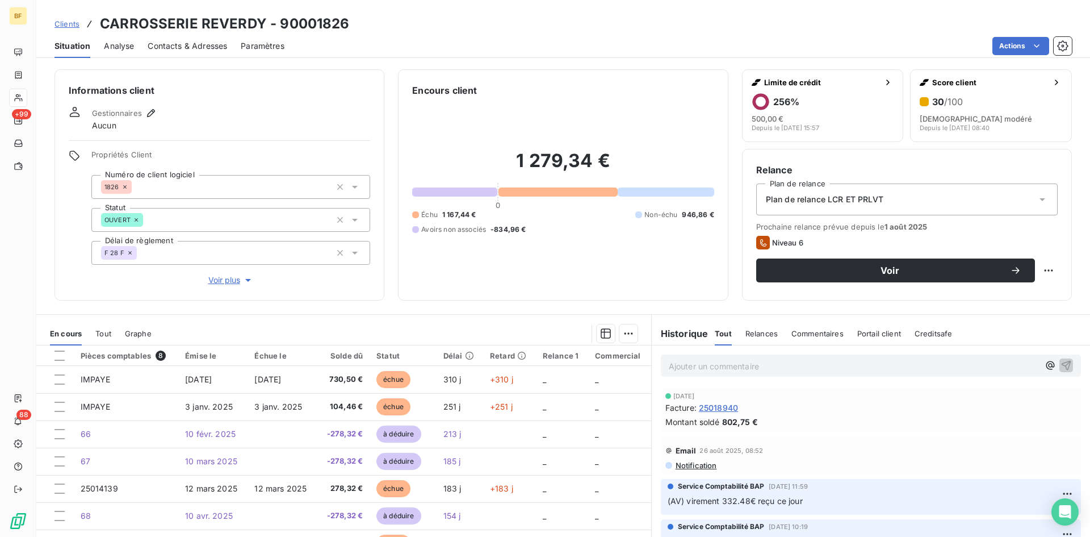
drag, startPoint x: 678, startPoint y: 362, endPoint x: 975, endPoint y: 382, distance: 297.6
click at [679, 362] on p "Ajouter un commentaire ﻿" at bounding box center [854, 366] width 370 height 14
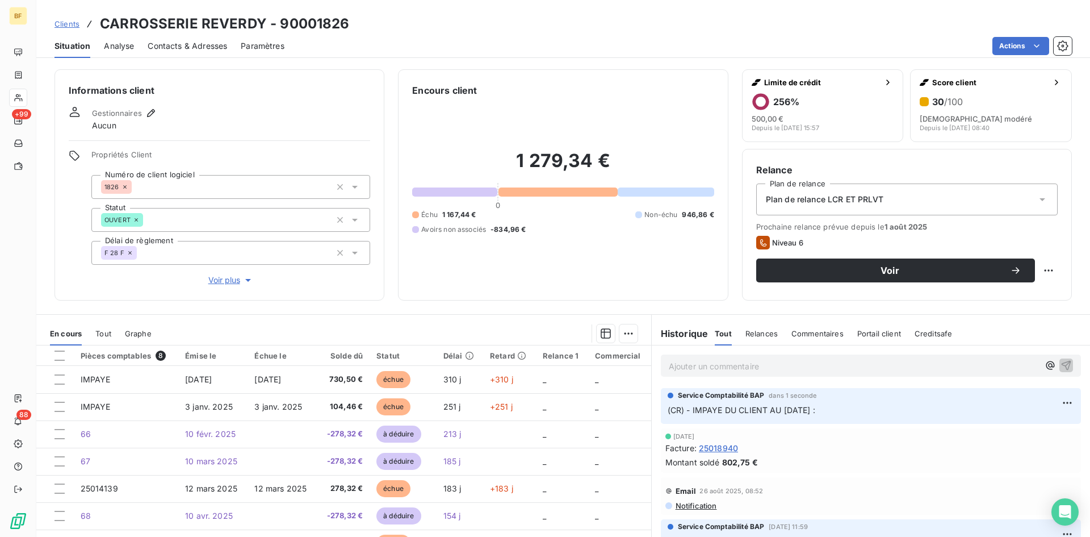
click at [1052, 401] on html "BF +99 88 Clients CARROSSERIE REVERDY - 90001826 Situation Analyse Contacts & A…" at bounding box center [545, 268] width 1090 height 537
click at [1010, 429] on div "Editer" at bounding box center [1023, 427] width 64 height 18
click at [1055, 403] on html "BF +99 88 Clients CARROSSERIE REVERDY - 90001826 Situation Analyse Contacts & A…" at bounding box center [545, 268] width 1090 height 537
click at [1013, 434] on div "Editer" at bounding box center [1023, 427] width 64 height 18
click at [1063, 407] on icon "button" at bounding box center [1068, 410] width 10 height 10
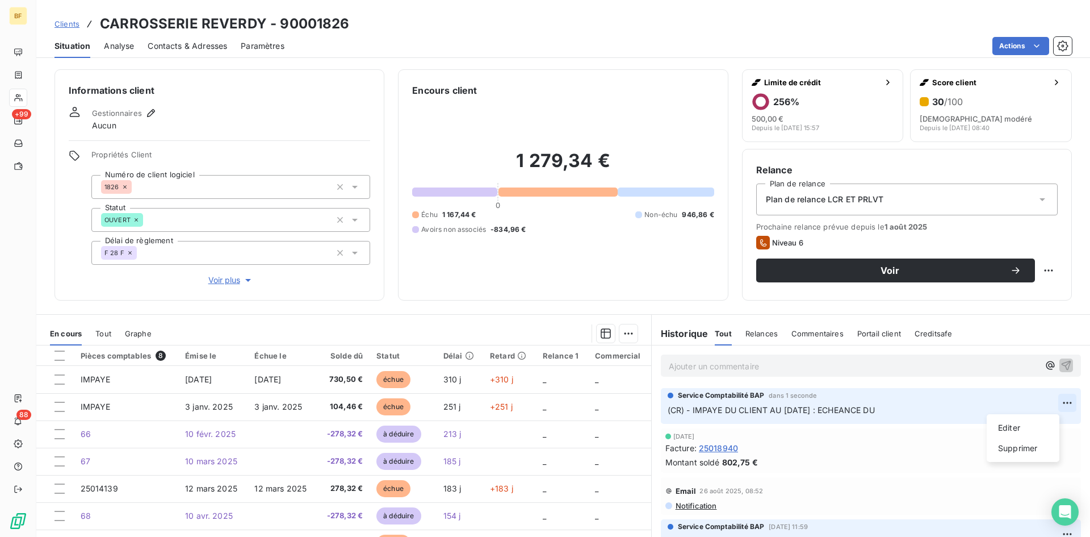
click at [1049, 401] on html "BF +99 88 Clients CARROSSERIE REVERDY - 90001826 Situation Analyse Contacts & A…" at bounding box center [545, 268] width 1090 height 537
click at [1019, 431] on div "Editer" at bounding box center [1023, 427] width 64 height 18
click at [915, 411] on p "(CR) - IMPAYE DU CLIENT AU [DATE] : ECHEANCE DU" at bounding box center [863, 410] width 391 height 13
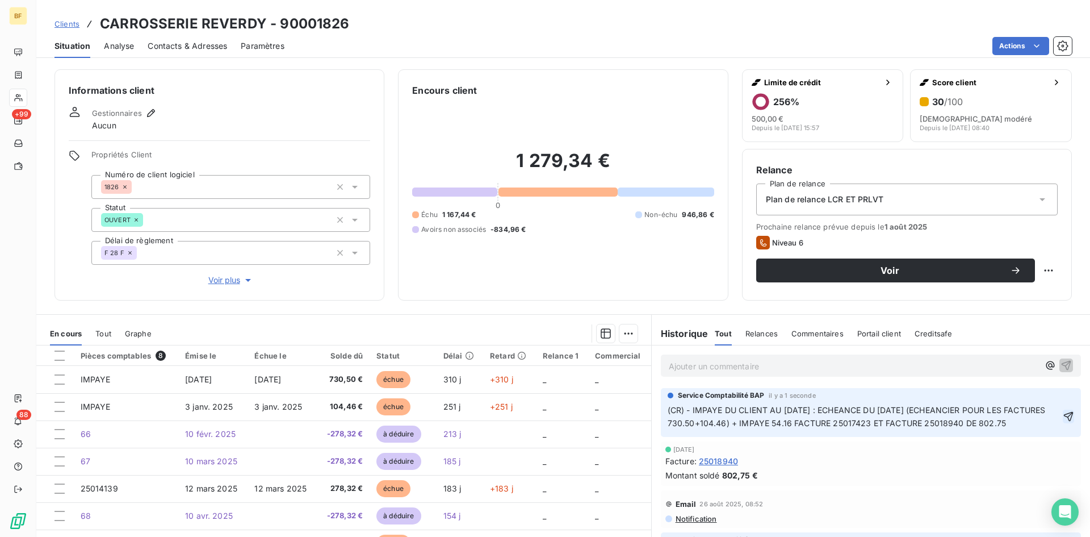
click at [1063, 417] on icon "button" at bounding box center [1068, 416] width 11 height 11
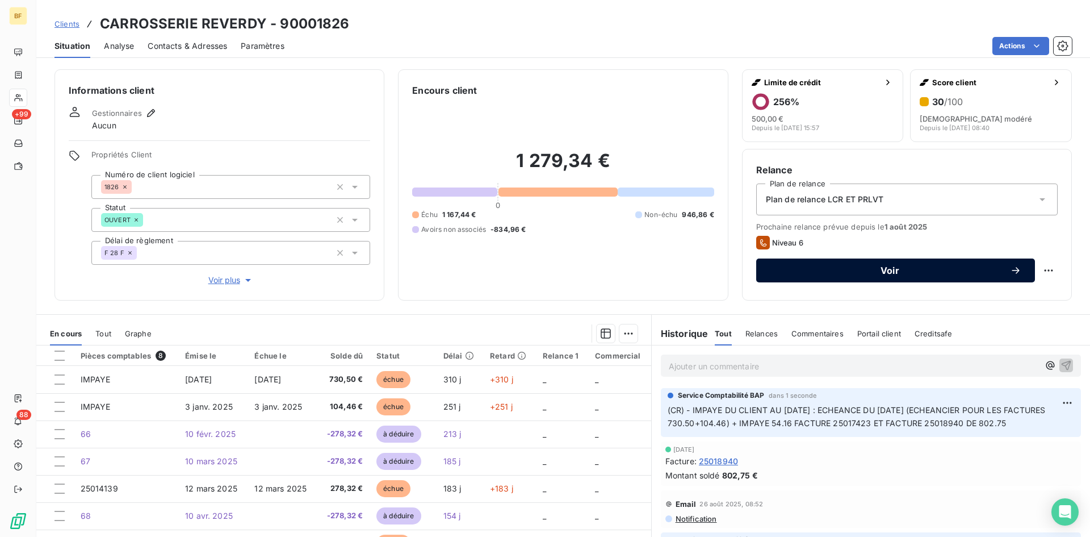
click at [973, 265] on div "Voir" at bounding box center [896, 270] width 252 height 11
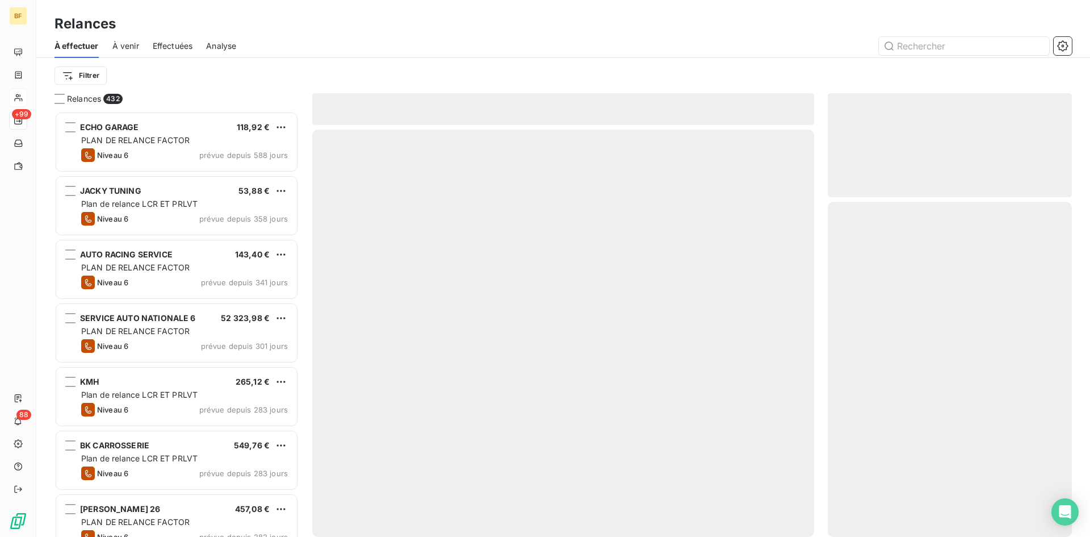
scroll to position [417, 236]
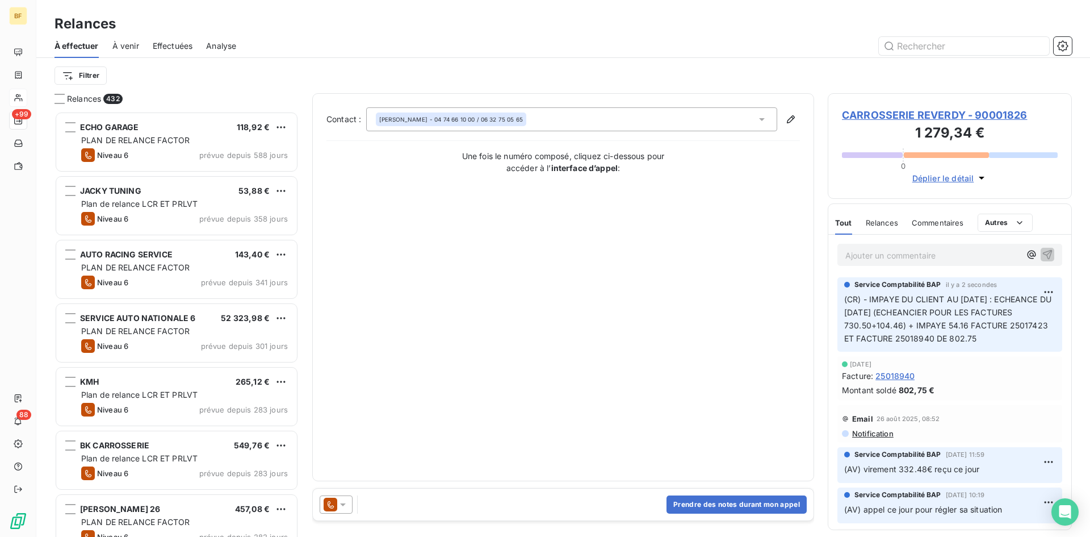
click at [347, 509] on icon at bounding box center [342, 504] width 11 height 11
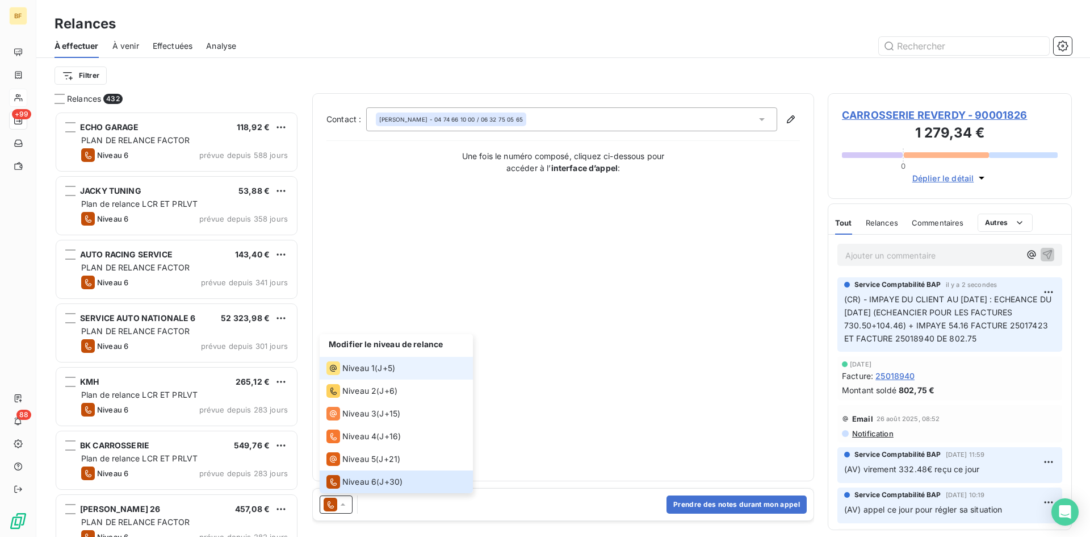
click at [370, 377] on li "Niveau 1 ( J+5 )" at bounding box center [396, 368] width 153 height 23
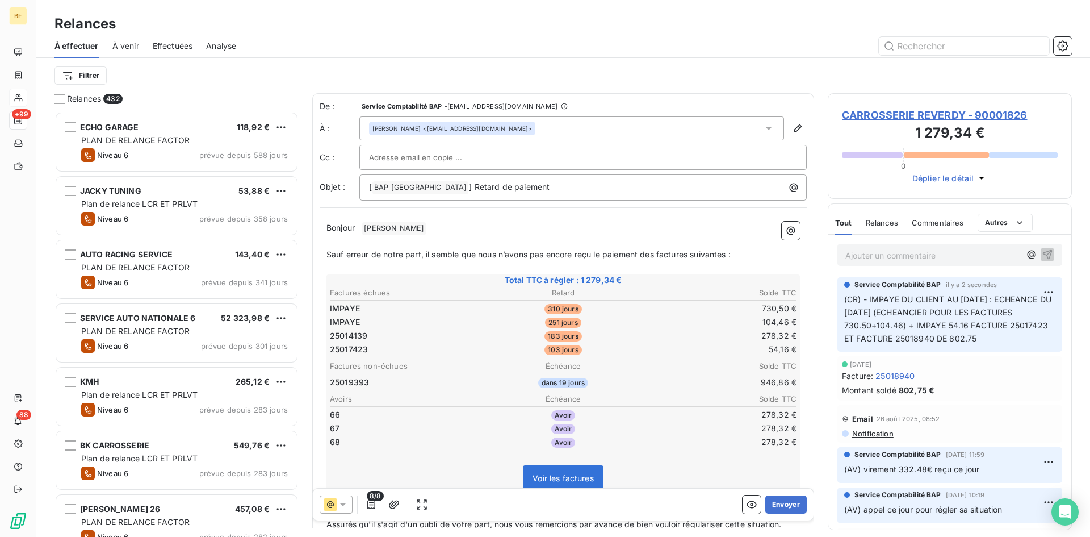
click at [340, 505] on icon at bounding box center [342, 504] width 11 height 11
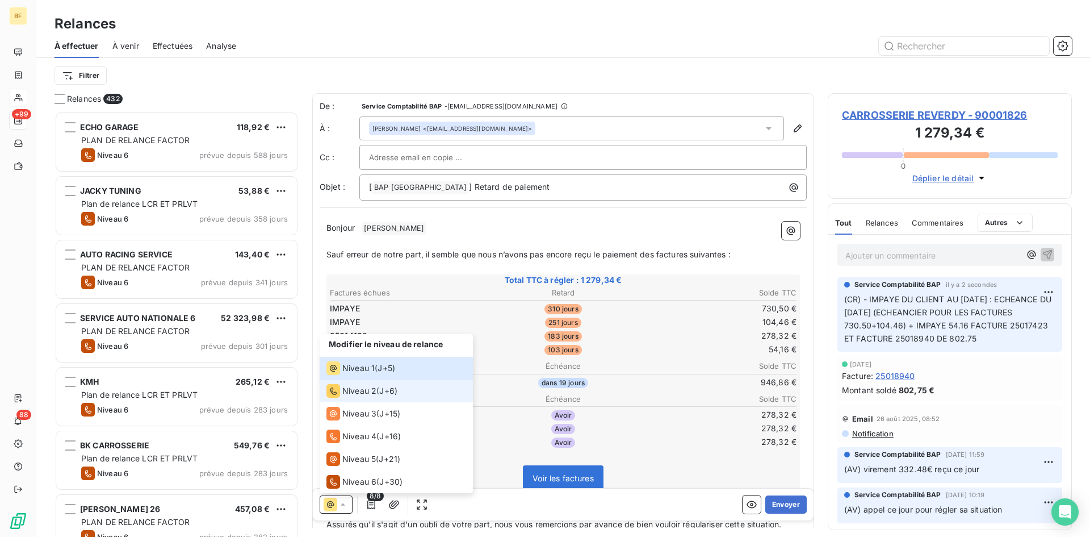
click at [355, 397] on li "Niveau 2 ( J+6 )" at bounding box center [396, 390] width 153 height 23
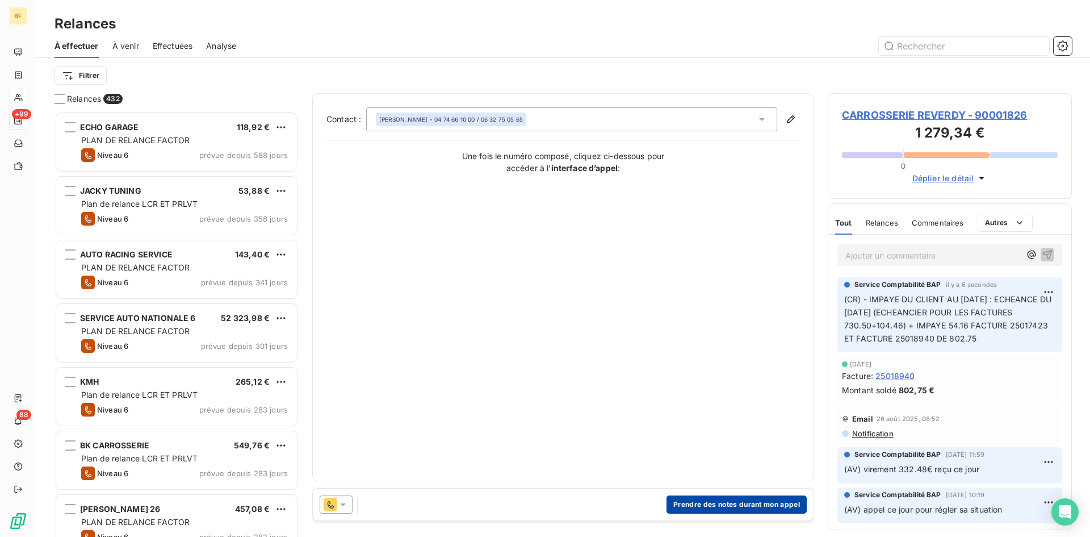
click at [699, 505] on button "Prendre des notes durant mon appel" at bounding box center [737, 504] width 140 height 18
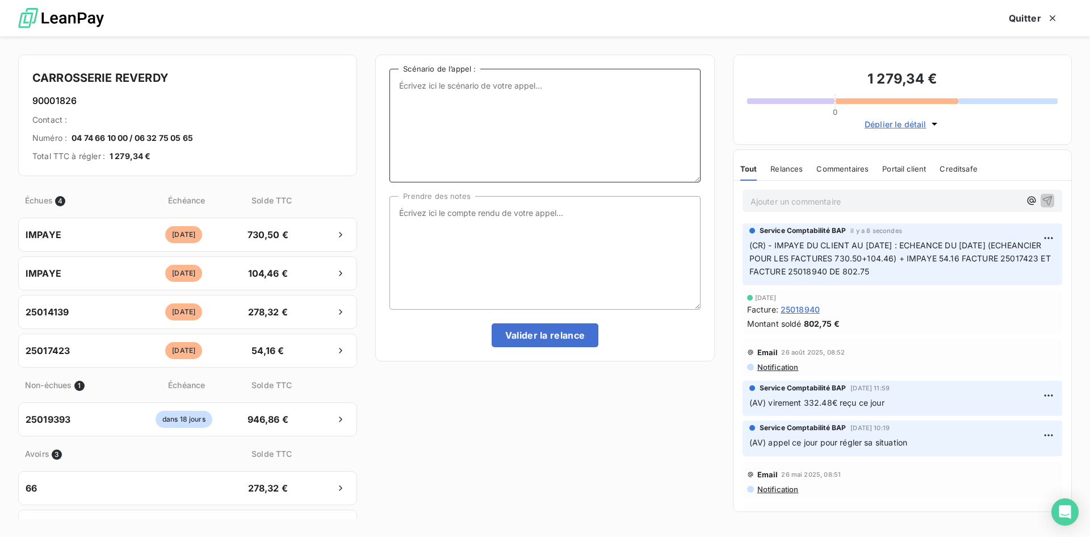
click at [433, 102] on textarea "Scénario de l’appel :" at bounding box center [545, 126] width 311 height 114
type textarea "a"
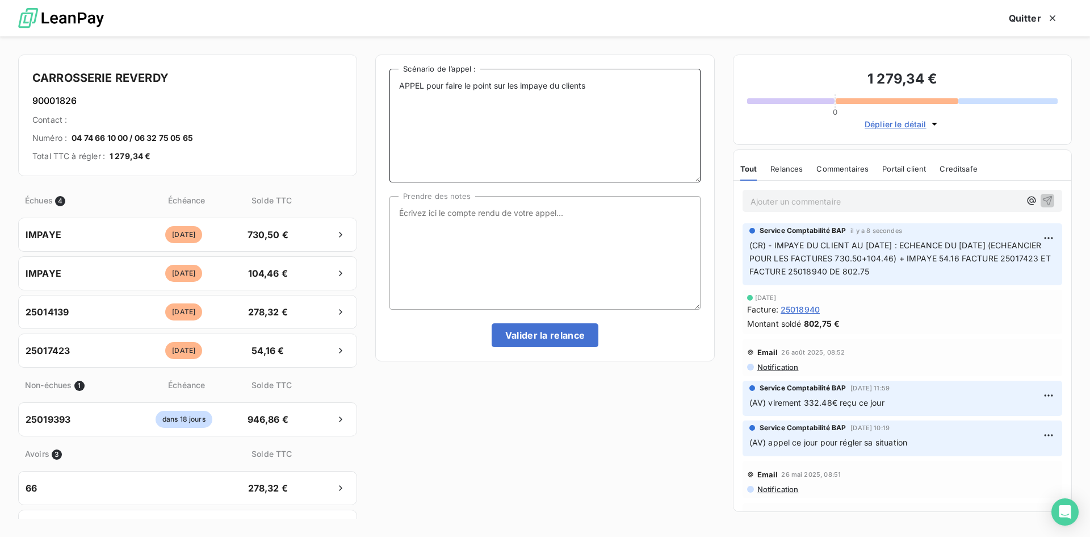
type textarea "APPEL pour faire le point sur les impaye du clients"
click at [944, 261] on span "(CR) - IMPAYE DU CLIENT AU [DATE] : ECHEANCE DU [DATE] (ECHEANCIER POUR LES FAC…" at bounding box center [901, 258] width 304 height 36
click at [1037, 234] on html "BF +99 88 Relances À effectuer À venir Effectuées Analyse Filtrer Relances 432 …" at bounding box center [545, 268] width 1090 height 537
click at [1007, 265] on div "Editer" at bounding box center [1013, 263] width 64 height 18
drag, startPoint x: 774, startPoint y: 243, endPoint x: 850, endPoint y: 248, distance: 75.7
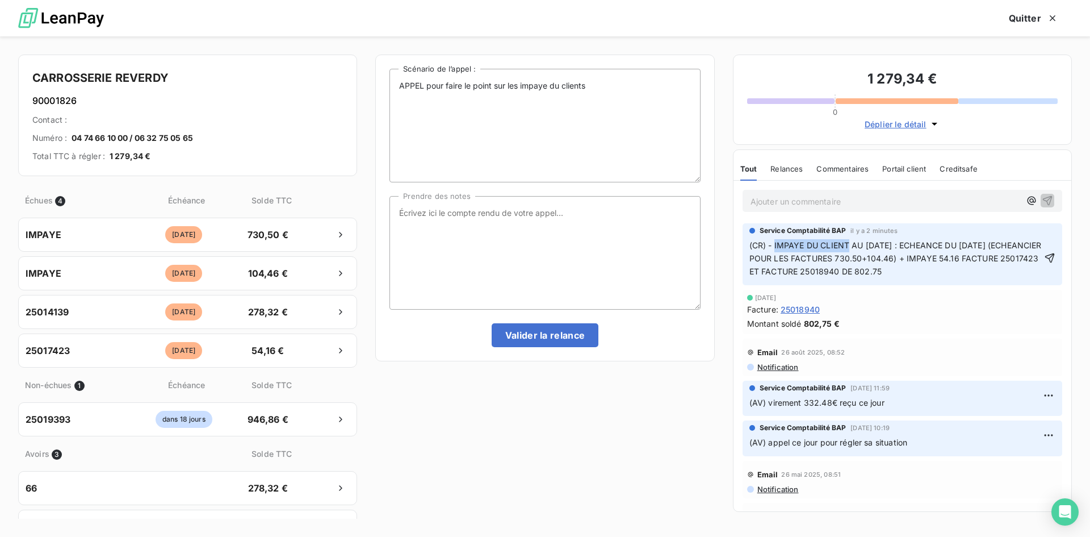
click at [850, 248] on span "(CR) - IMPAYE DU CLIENT AU [DATE] : ECHEANCE DU [DATE] (ECHEANCIER POUR LES FAC…" at bounding box center [896, 258] width 295 height 36
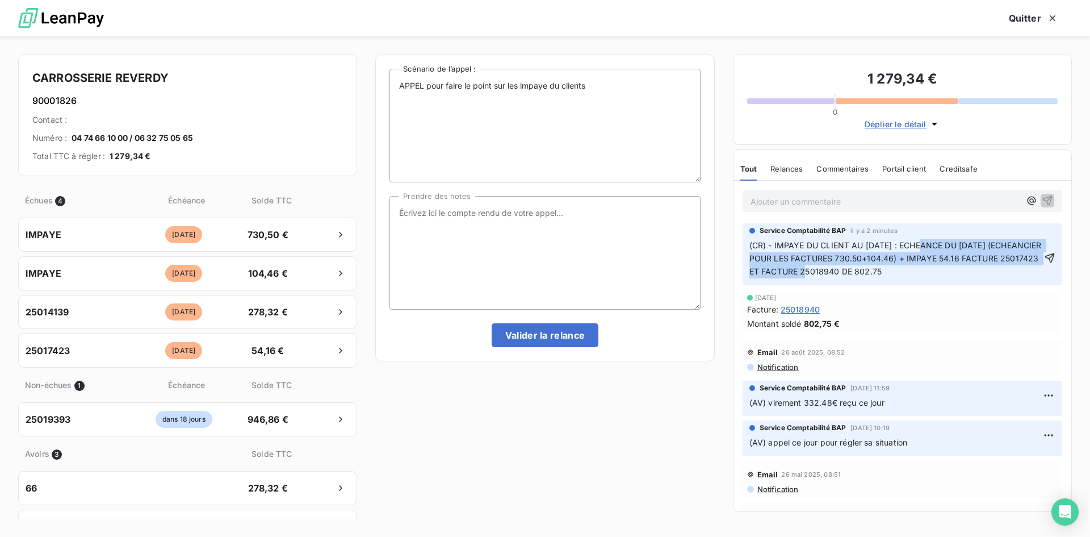
drag, startPoint x: 916, startPoint y: 242, endPoint x: 844, endPoint y: 277, distance: 79.5
click at [844, 277] on p "(CR) - IMPAYE DU CLIENT AU [DATE] : ECHEANCE DU [DATE] (ECHEANCIER POUR LES FAC…" at bounding box center [895, 258] width 292 height 39
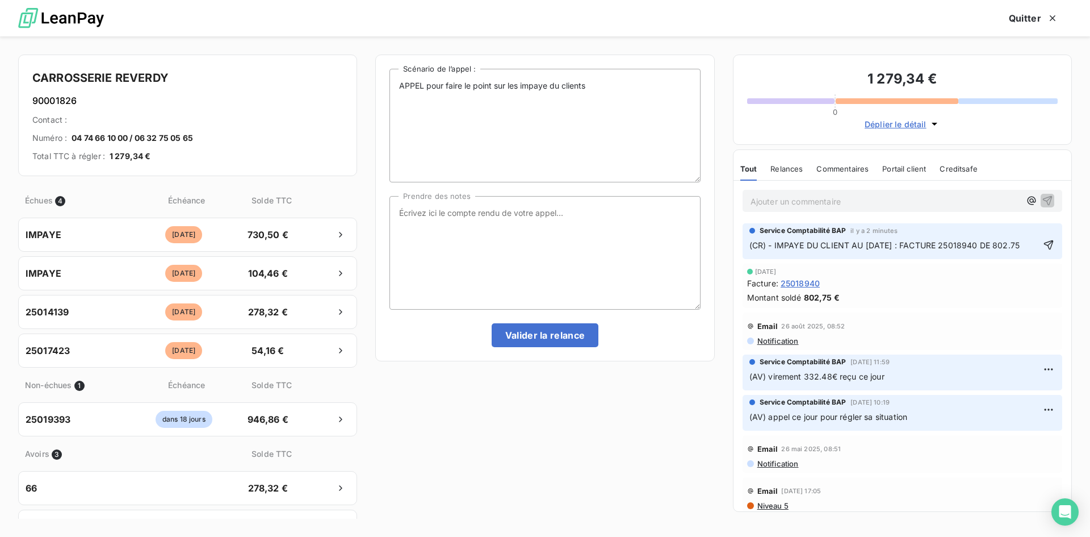
drag, startPoint x: 781, startPoint y: 258, endPoint x: 789, endPoint y: 257, distance: 8.6
click at [783, 252] on p "(CR) - IMPAYE DU CLIENT AU [DATE] : FACTURE 25018940 DE 802.75" at bounding box center [894, 245] width 290 height 13
click at [424, 229] on textarea "Prendre des notes" at bounding box center [545, 253] width 311 height 114
drag, startPoint x: 543, startPoint y: 448, endPoint x: 617, endPoint y: 400, distance: 87.7
click at [559, 439] on div "APPEL pour faire le point sur les impaye du clients Scénario de l’appel : Prend…" at bounding box center [544, 287] width 339 height 464
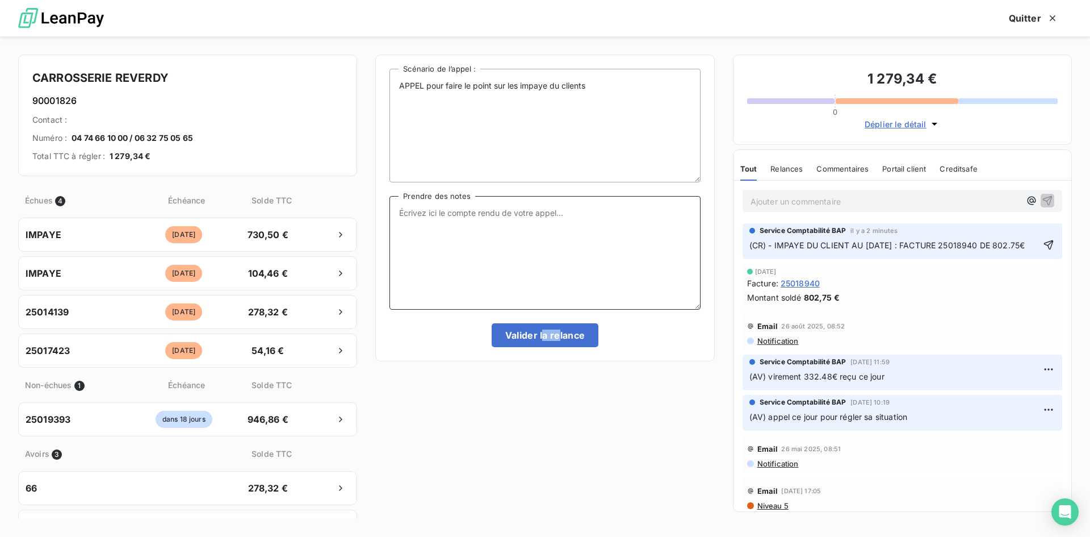
click at [578, 218] on textarea "Prendre des notes" at bounding box center [545, 253] width 311 height 114
type textarea "A"
type textarea "C"
click at [448, 231] on textarea "(CR)" at bounding box center [545, 253] width 311 height 114
type textarea "(CR) - Appel mais messagerie, + envoie de mail"
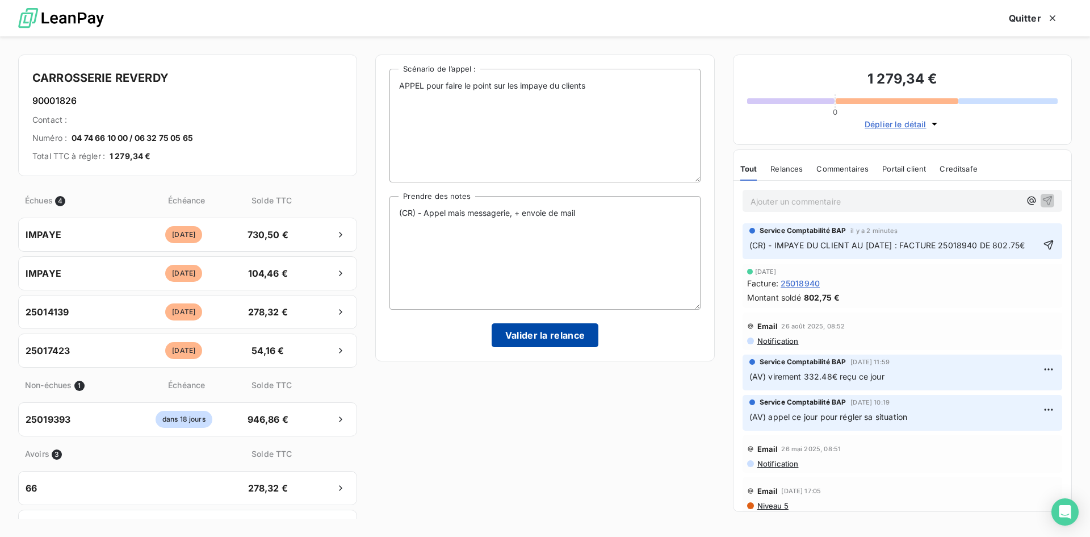
click at [560, 344] on button "Valider la relance" at bounding box center [545, 335] width 107 height 24
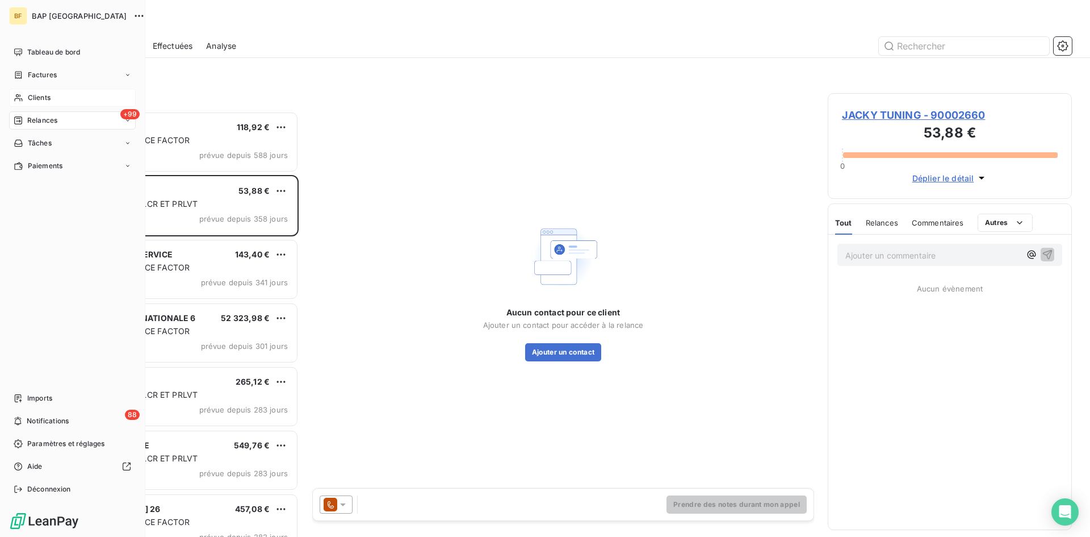
click at [40, 98] on span "Clients" at bounding box center [39, 98] width 23 height 10
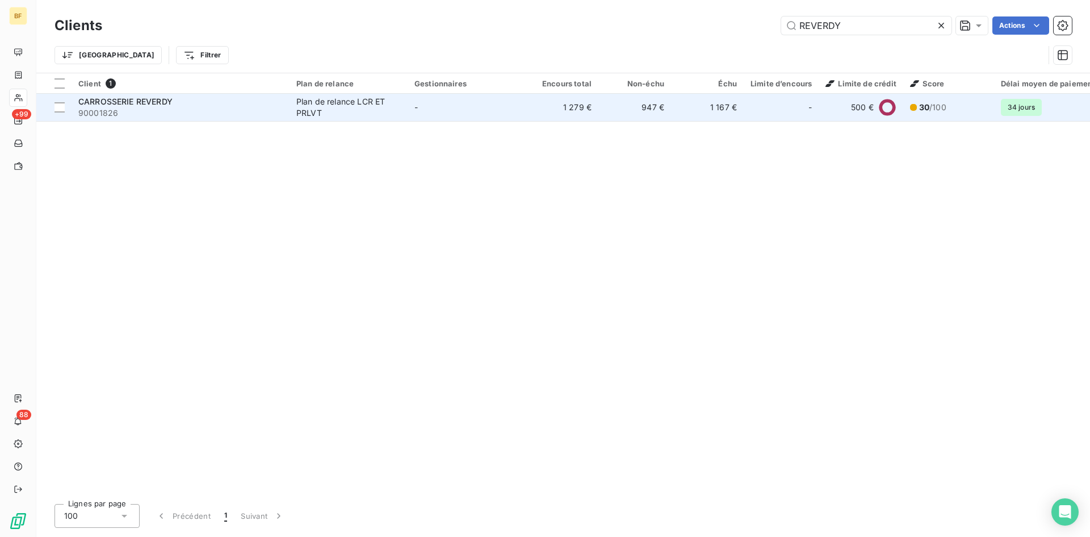
click at [274, 108] on span "90001826" at bounding box center [180, 112] width 204 height 11
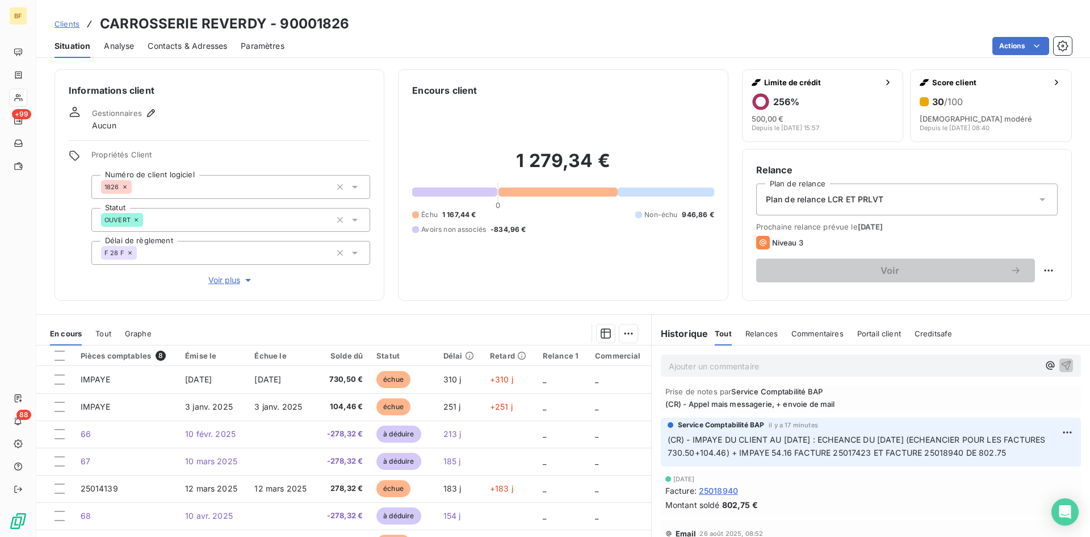
scroll to position [57, 0]
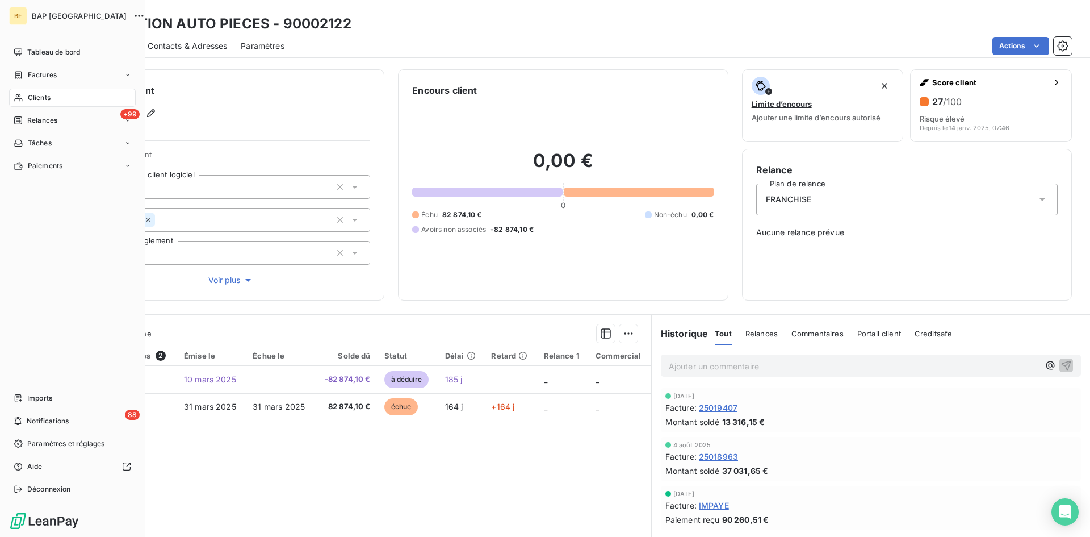
drag, startPoint x: 47, startPoint y: 94, endPoint x: 529, endPoint y: 69, distance: 482.7
click at [47, 94] on span "Clients" at bounding box center [39, 98] width 23 height 10
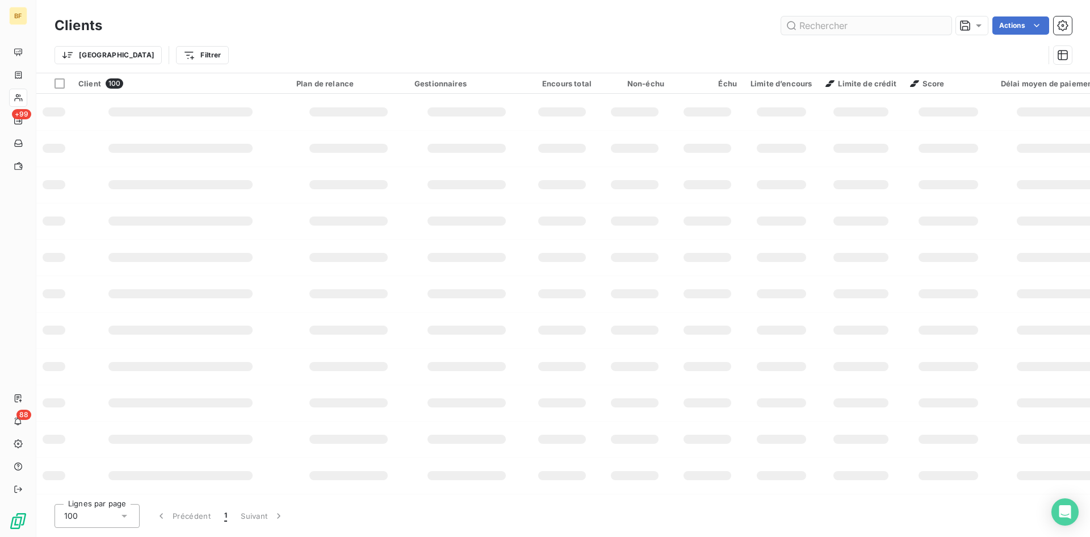
click at [846, 27] on input "text" at bounding box center [866, 25] width 170 height 18
type input "HERF"
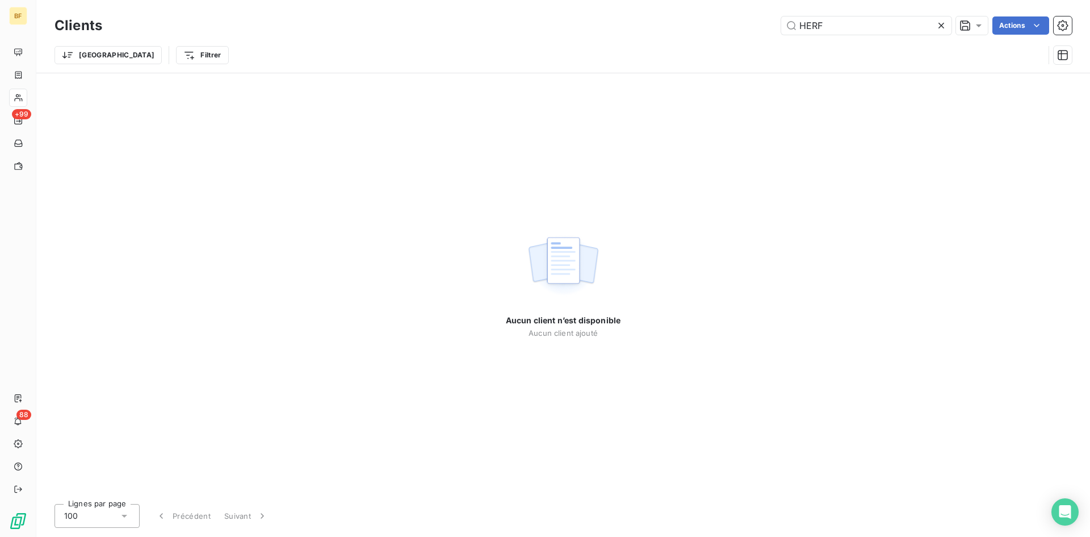
drag, startPoint x: 809, startPoint y: 24, endPoint x: 770, endPoint y: 21, distance: 38.8
click at [770, 21] on div "HERF Actions" at bounding box center [594, 25] width 956 height 18
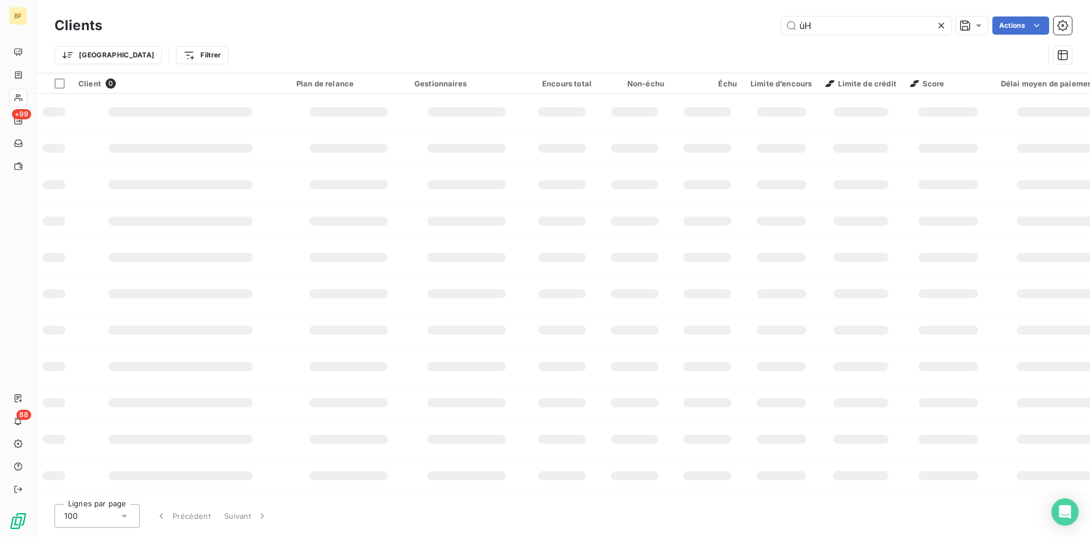
type input "ù"
type input "H"
